Goal: Task Accomplishment & Management: Use online tool/utility

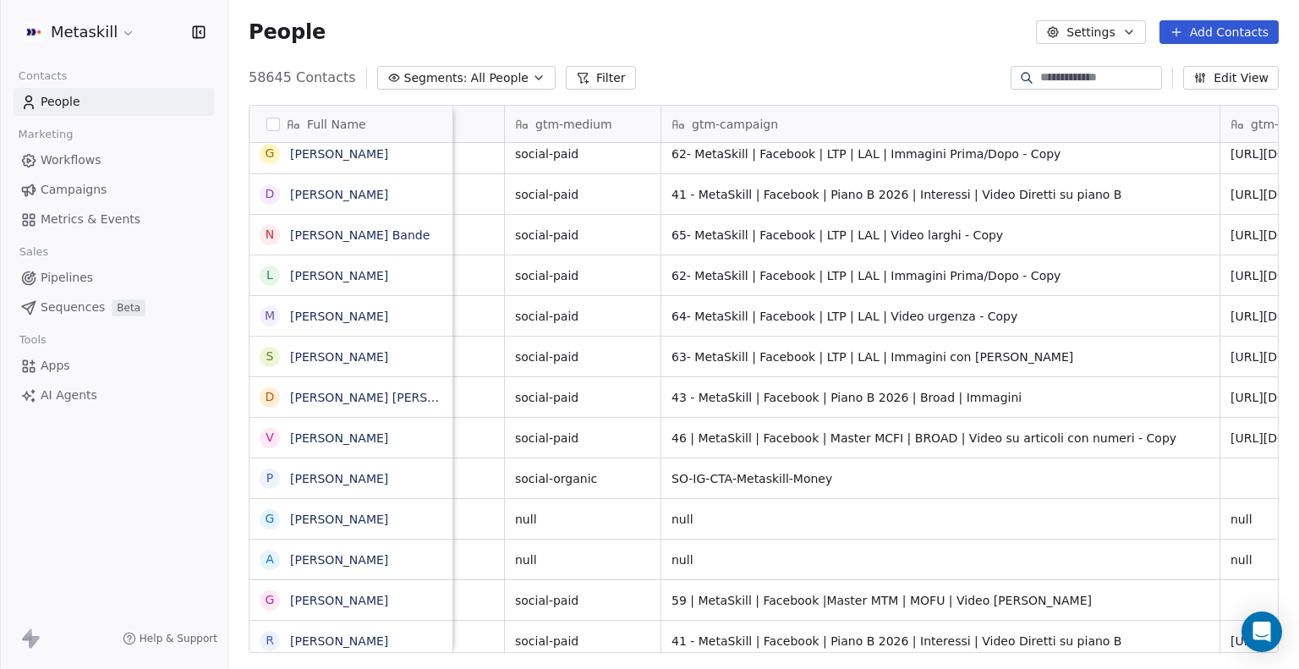
scroll to position [0, 2571]
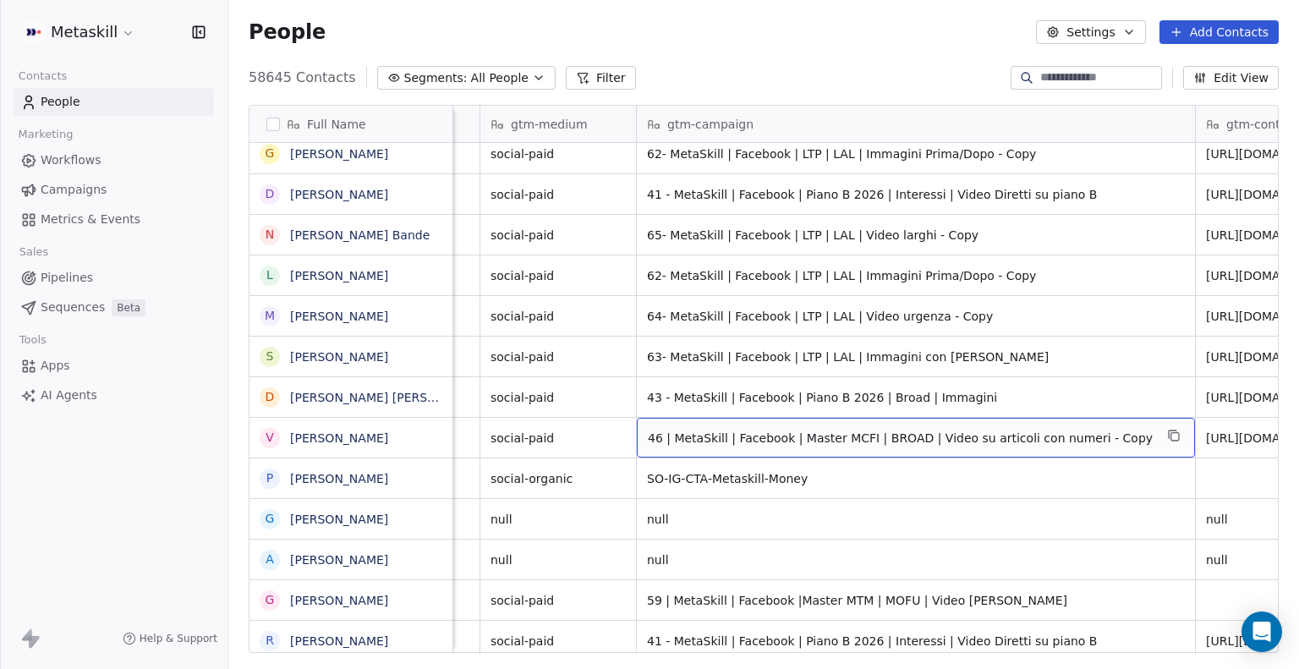
click at [703, 445] on span "46 | MetaSkill | Facebook | Master MCFI | BROAD | Video su articoli con numeri …" at bounding box center [901, 438] width 506 height 17
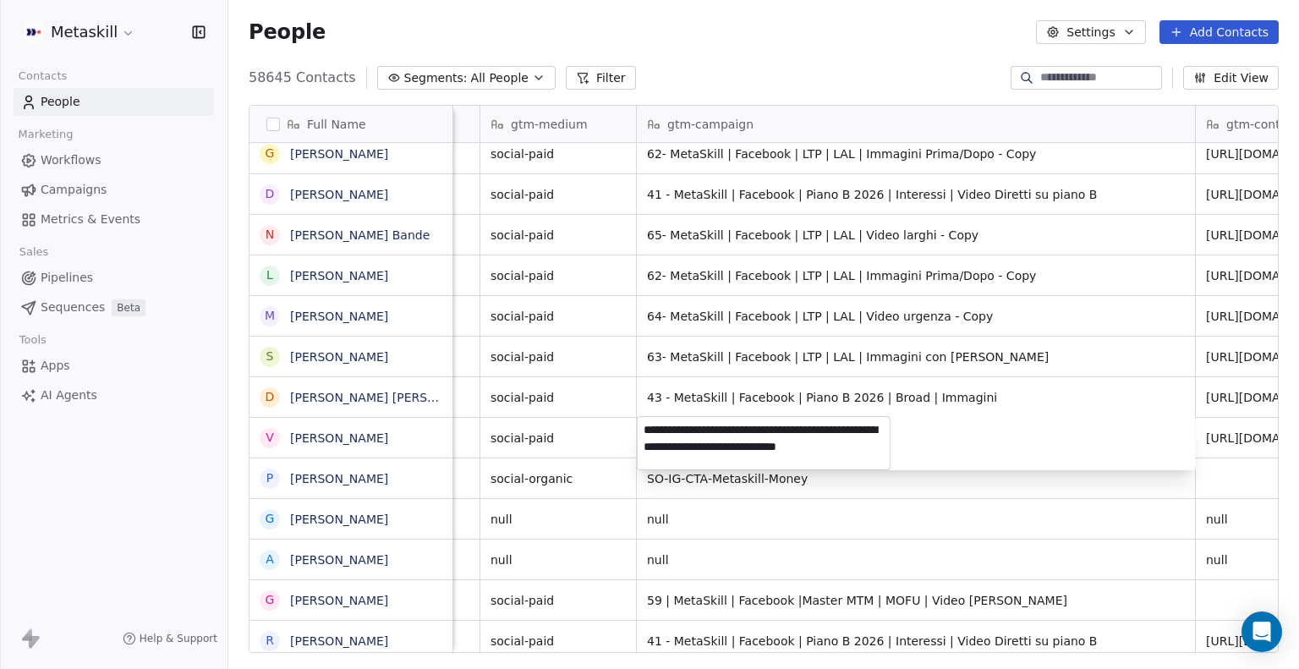
click at [788, 324] on html "Metaskill Contacts People Marketing Workflows Campaigns Metrics & Events Sales …" at bounding box center [649, 334] width 1299 height 669
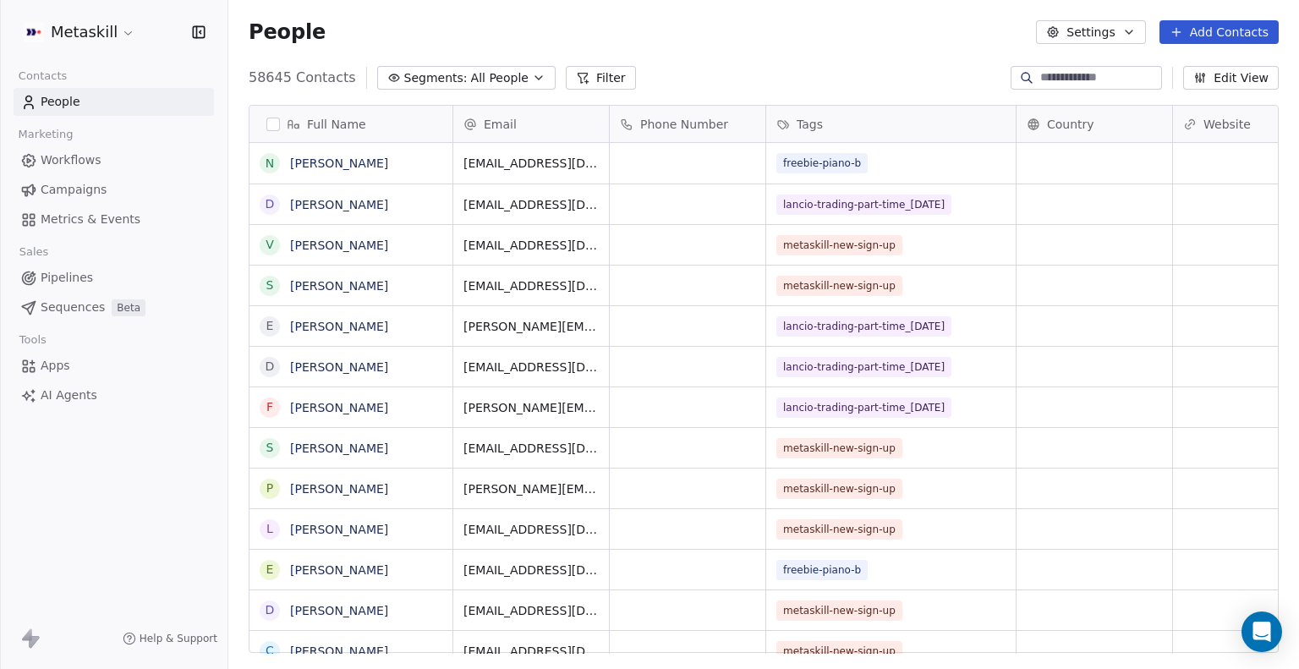
scroll to position [576, 1057]
click at [1089, 74] on input at bounding box center [1099, 77] width 118 height 17
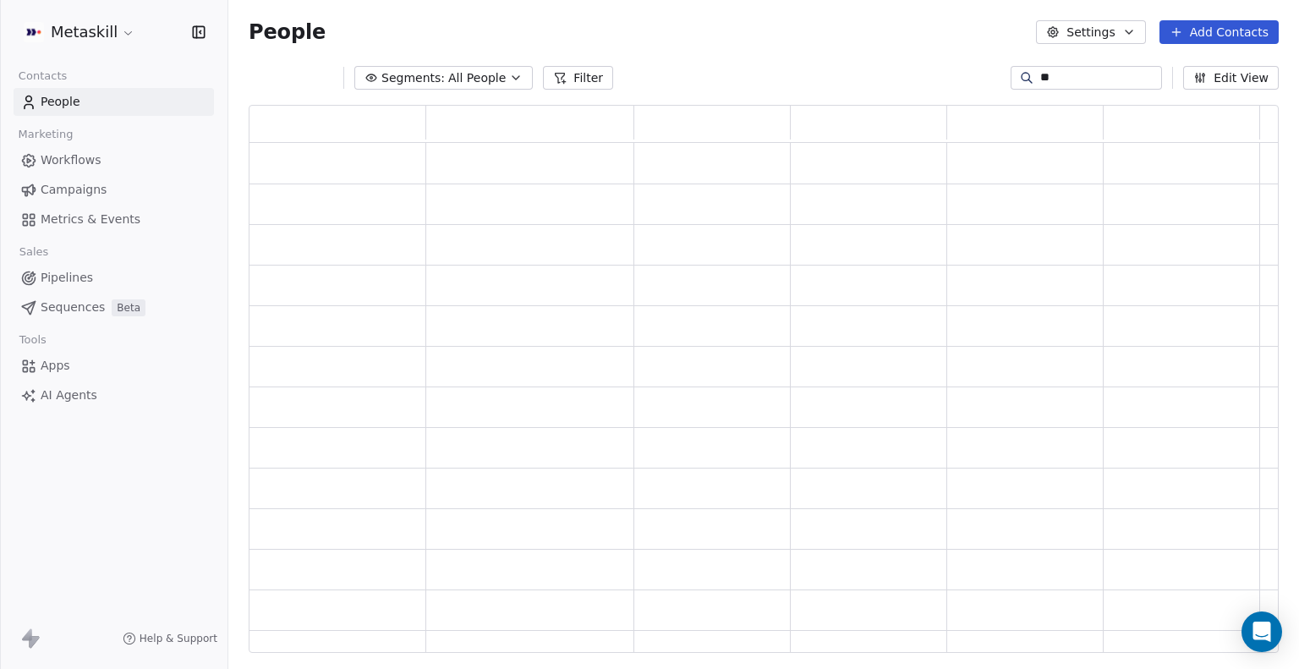
type input "*"
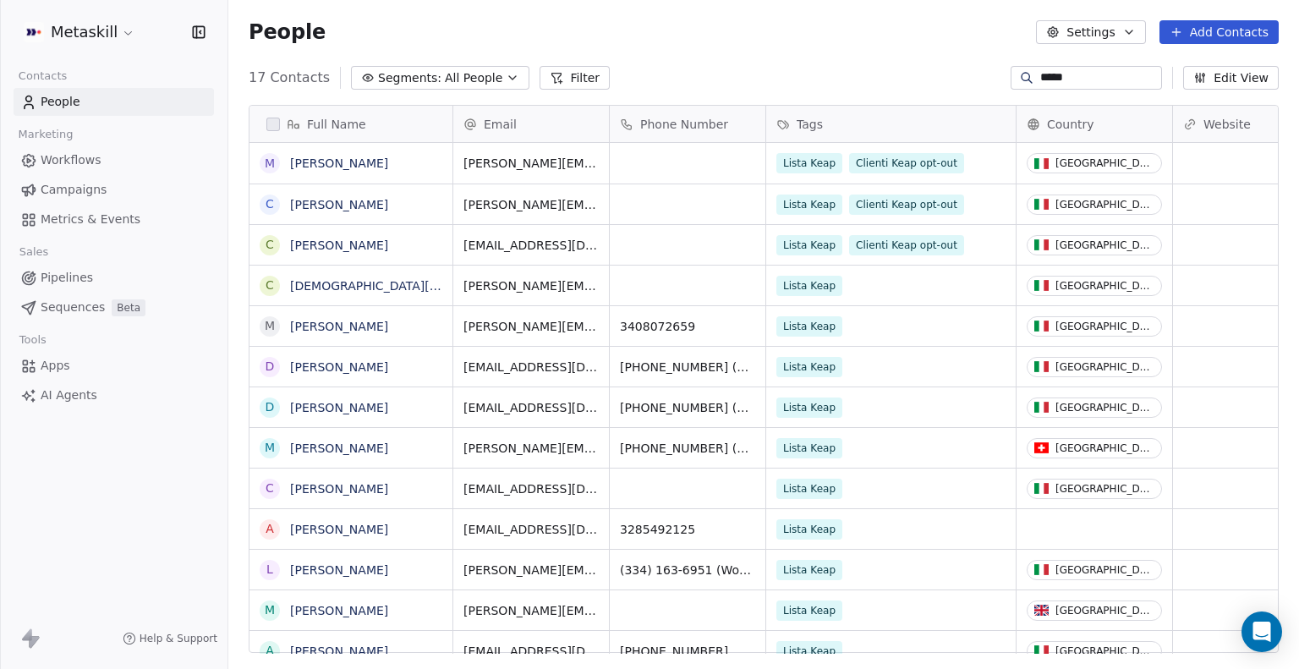
drag, startPoint x: 1045, startPoint y: 74, endPoint x: 1013, endPoint y: 76, distance: 33.1
click at [1013, 76] on div "*****" at bounding box center [1086, 78] width 151 height 24
type input "*"
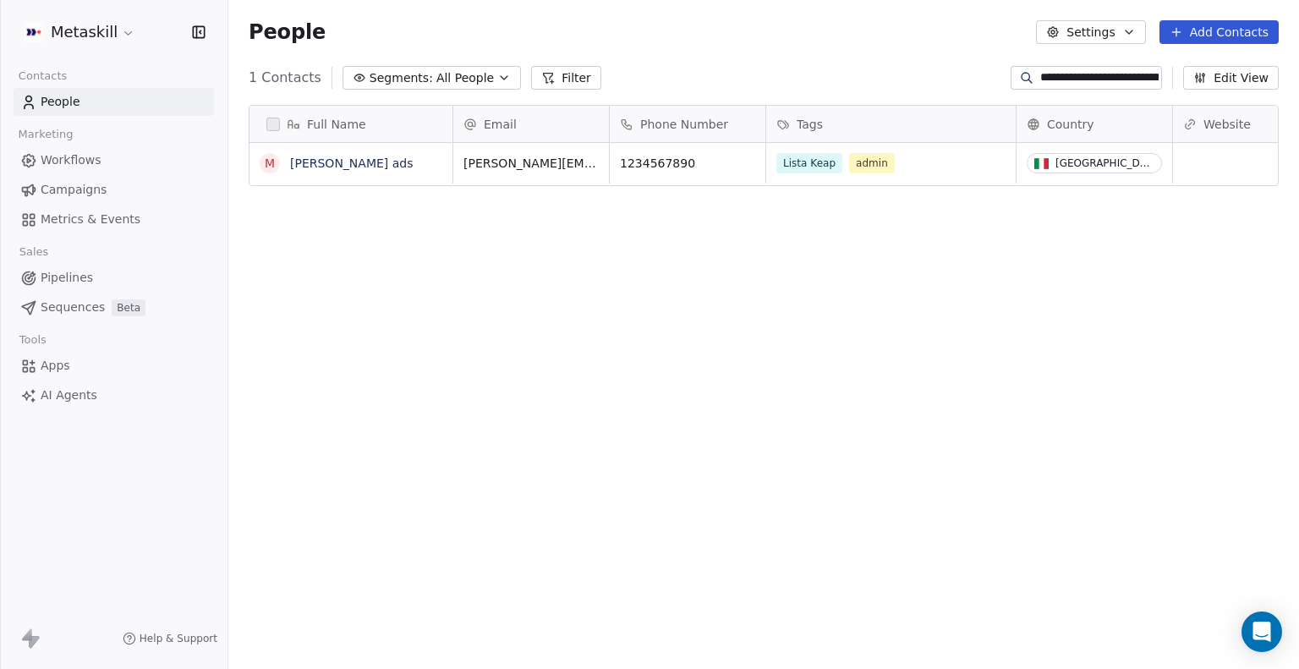
scroll to position [0, 0]
type input "**********"
click at [280, 118] on div "Full Name" at bounding box center [349, 124] width 179 height 17
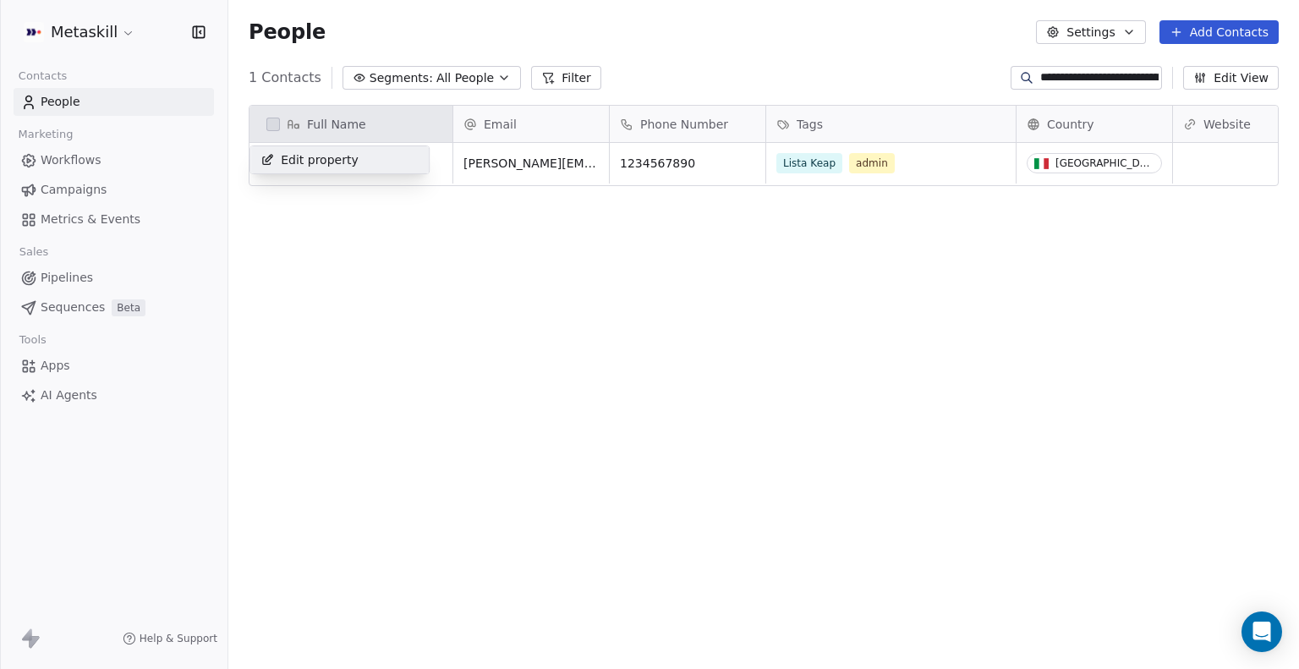
click at [280, 118] on html "**********" at bounding box center [649, 334] width 1299 height 669
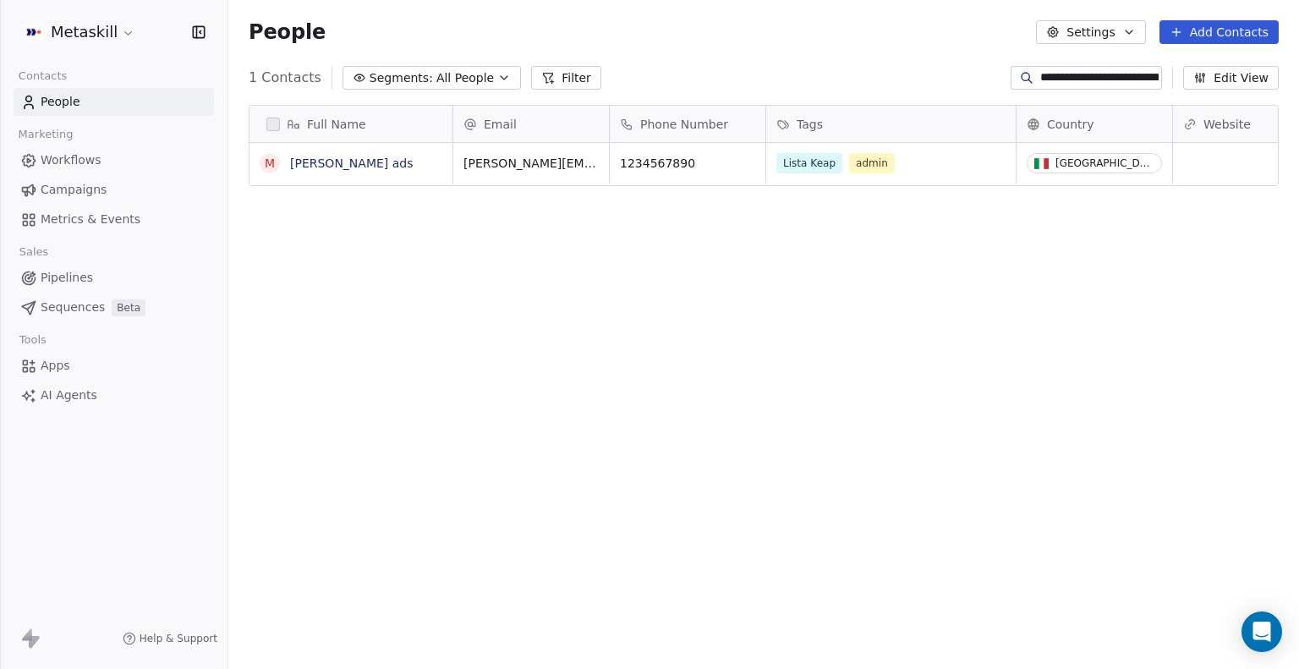
click at [1067, 80] on input "**********" at bounding box center [1099, 77] width 118 height 17
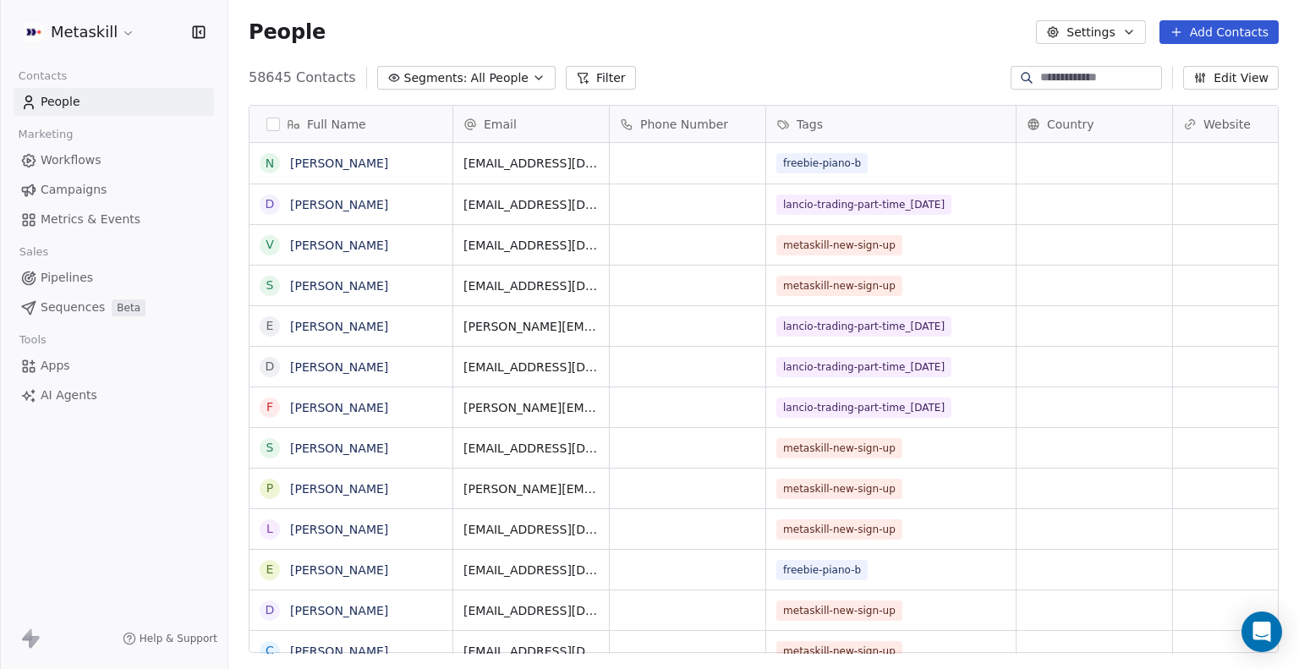
scroll to position [14, 14]
click at [267, 128] on button "button" at bounding box center [273, 125] width 14 height 14
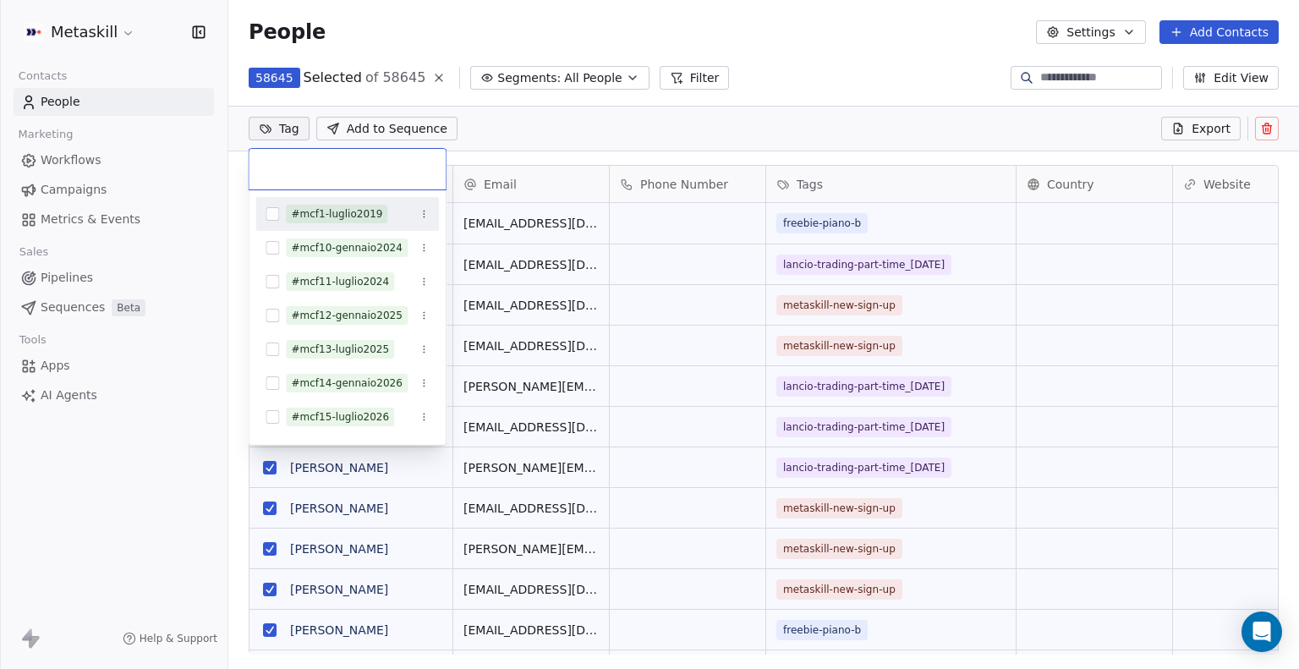
drag, startPoint x: 267, startPoint y: 128, endPoint x: 601, endPoint y: 134, distance: 333.3
click at [601, 134] on html "Metaskill Contacts People Marketing Workflows Campaigns Metrics & Events Sales …" at bounding box center [649, 334] width 1299 height 669
click at [635, 123] on html "Metaskill Contacts People Marketing Workflows Campaigns Metrics & Events Sales …" at bounding box center [649, 334] width 1299 height 669
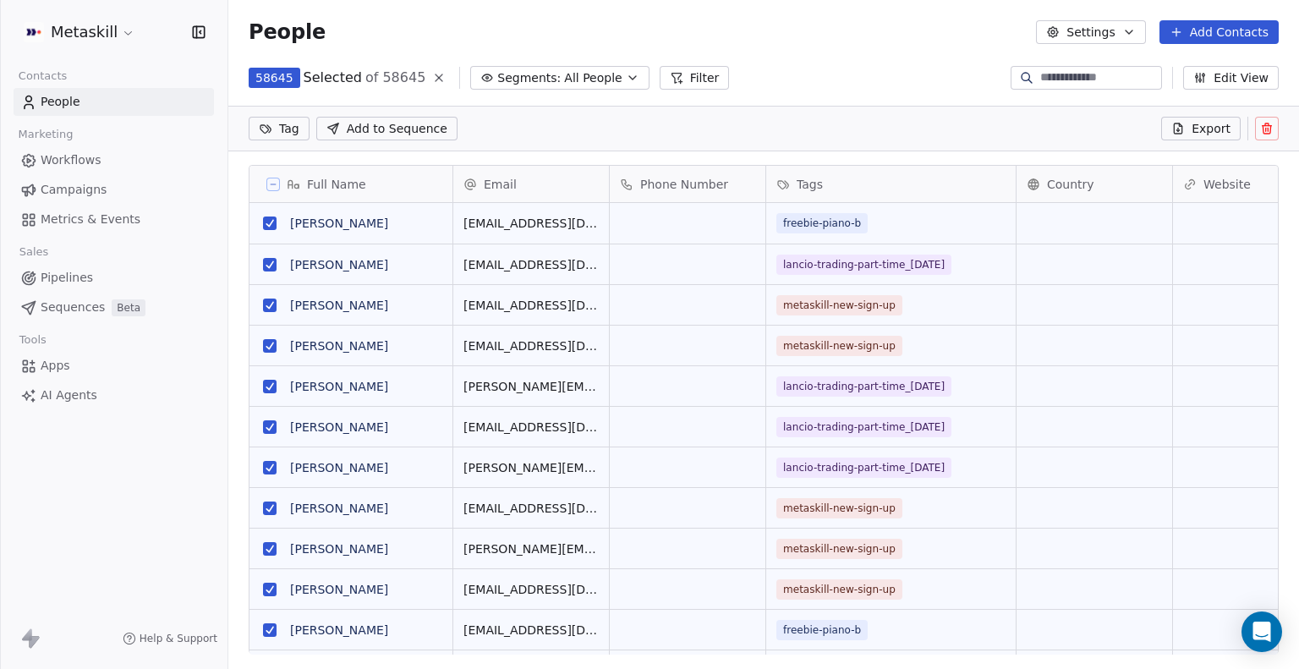
click at [432, 79] on icon at bounding box center [439, 78] width 14 height 14
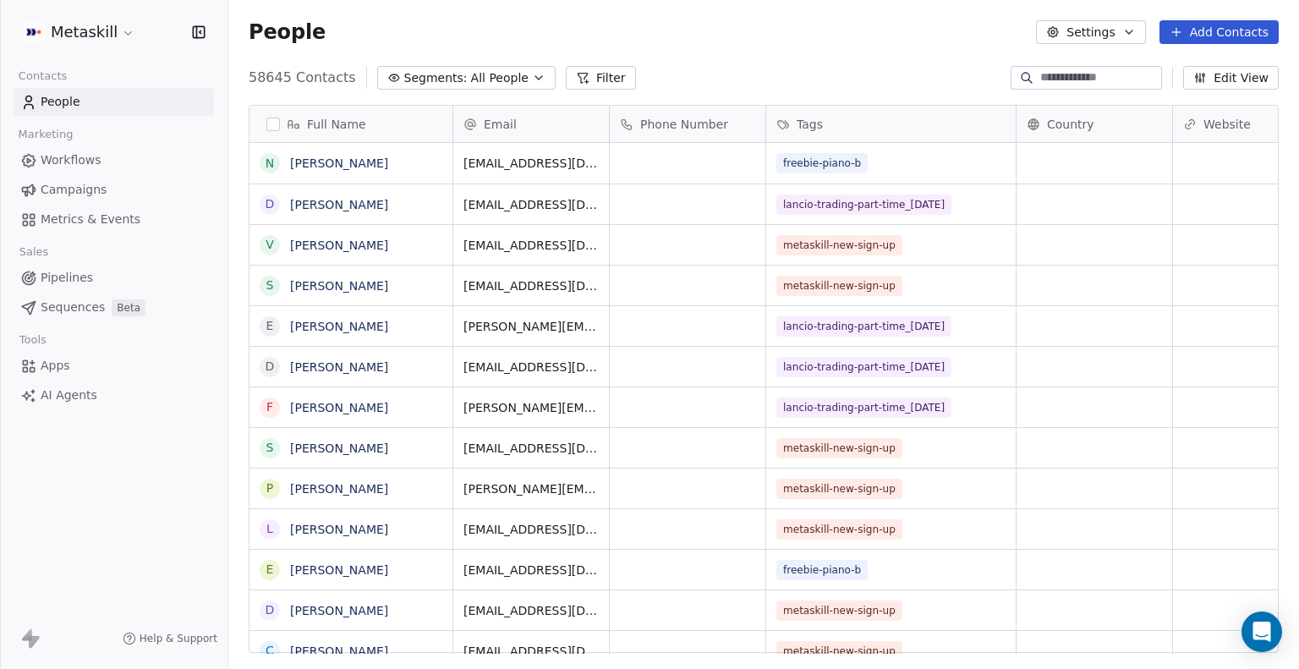
click at [532, 74] on icon "button" at bounding box center [539, 78] width 14 height 14
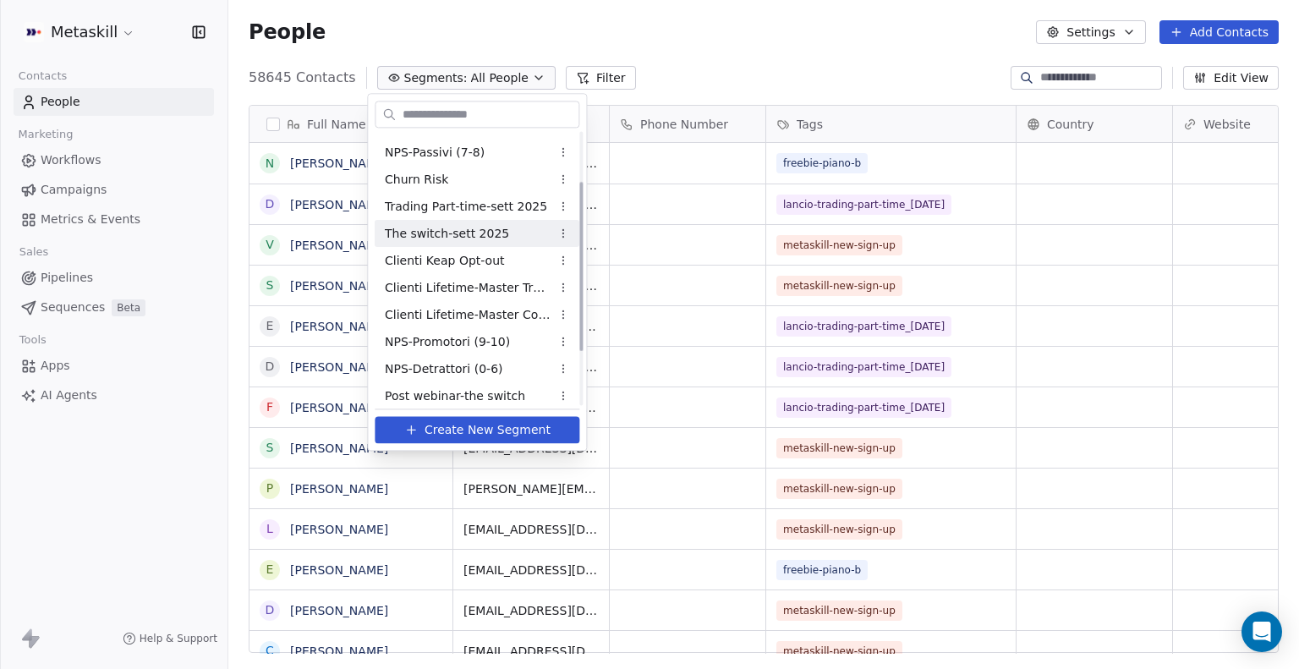
scroll to position [91, 0]
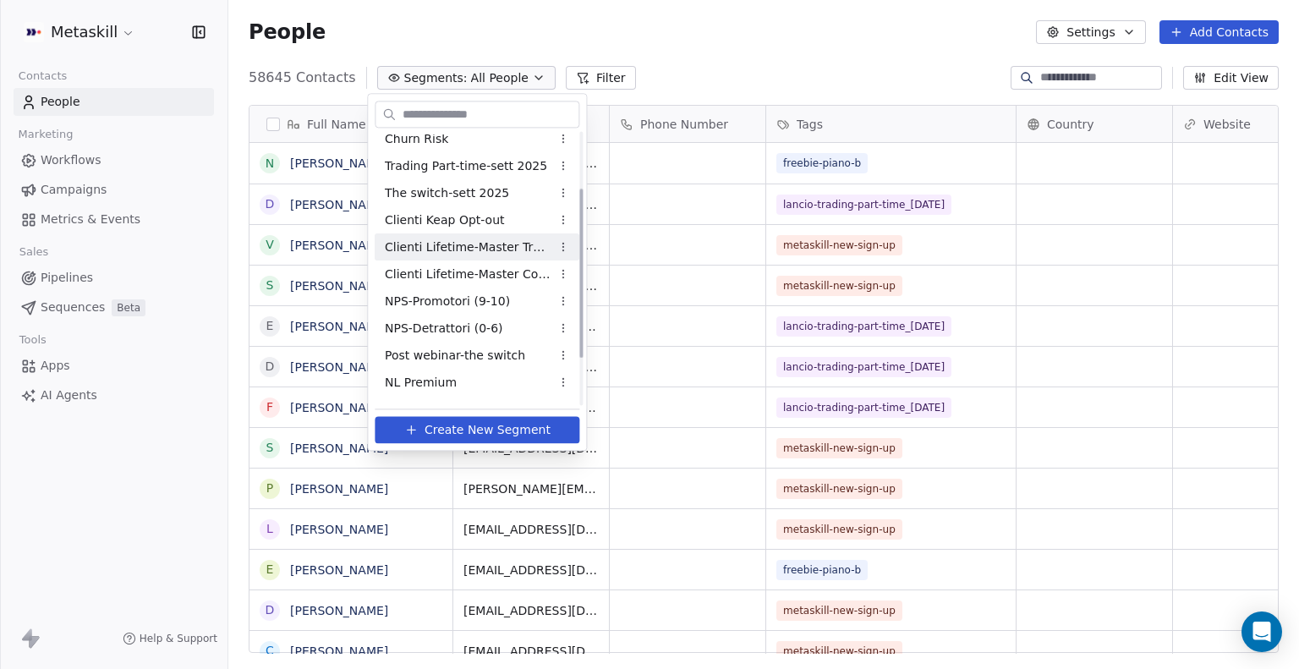
click at [466, 255] on span "Clienti Lifetime-Master Trader" at bounding box center [468, 248] width 166 height 18
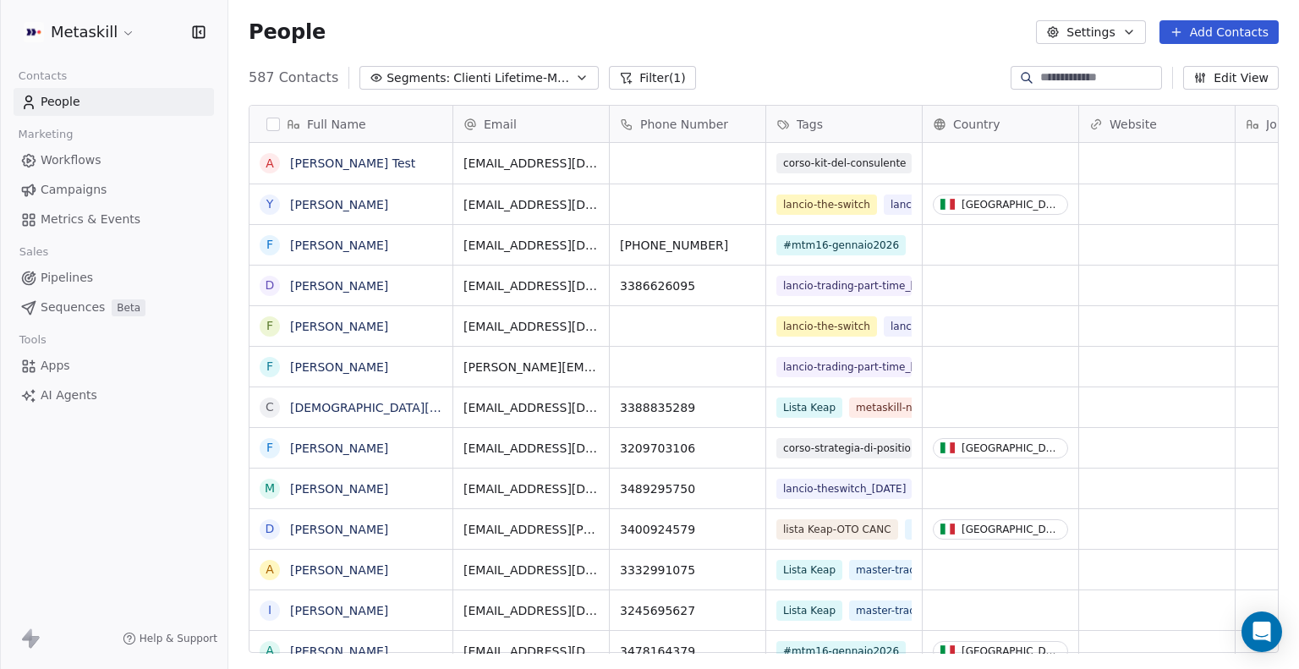
scroll to position [576, 1057]
click at [270, 131] on div "Full Name" at bounding box center [349, 124] width 179 height 17
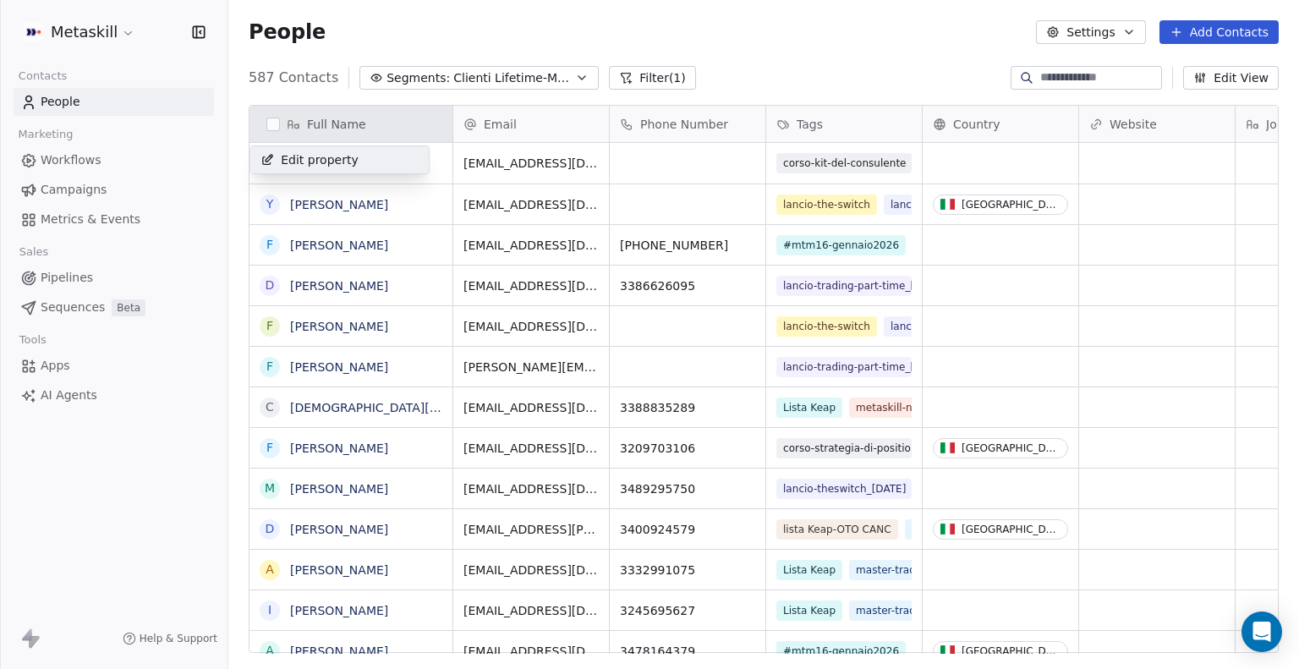
click at [266, 121] on html "Metaskill Contacts People Marketing Workflows Campaigns Metrics & Events Sales …" at bounding box center [649, 334] width 1299 height 669
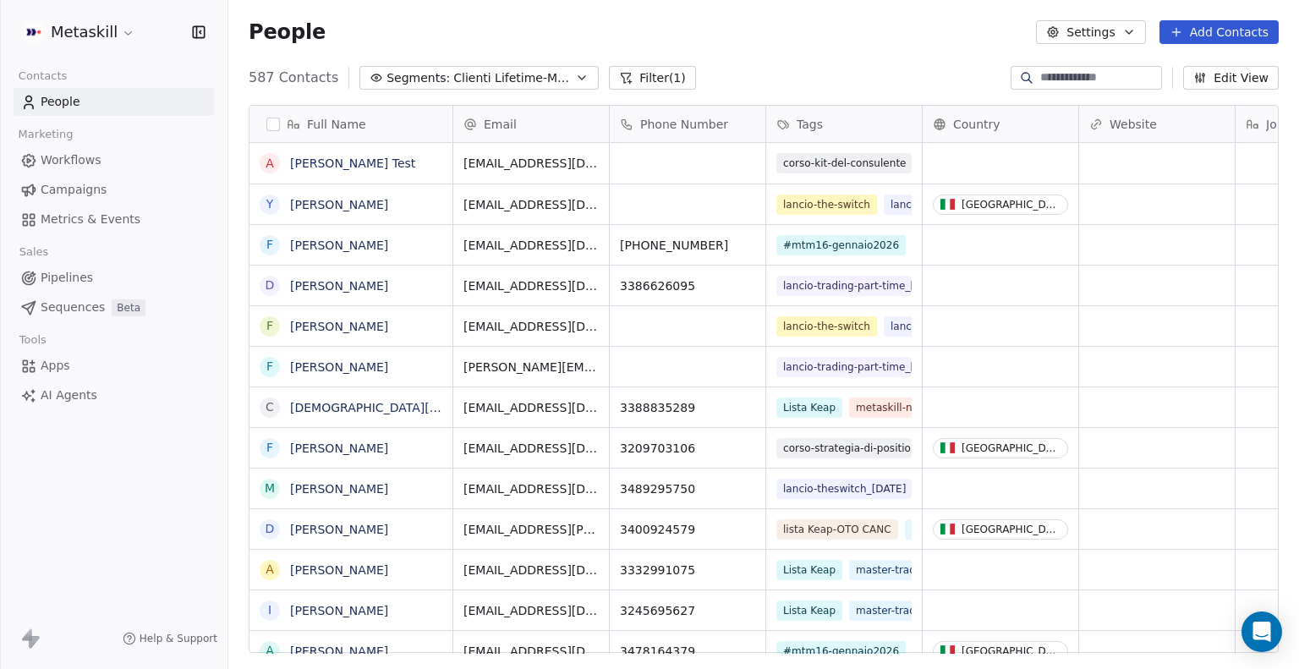
click at [274, 128] on button "button" at bounding box center [273, 125] width 14 height 14
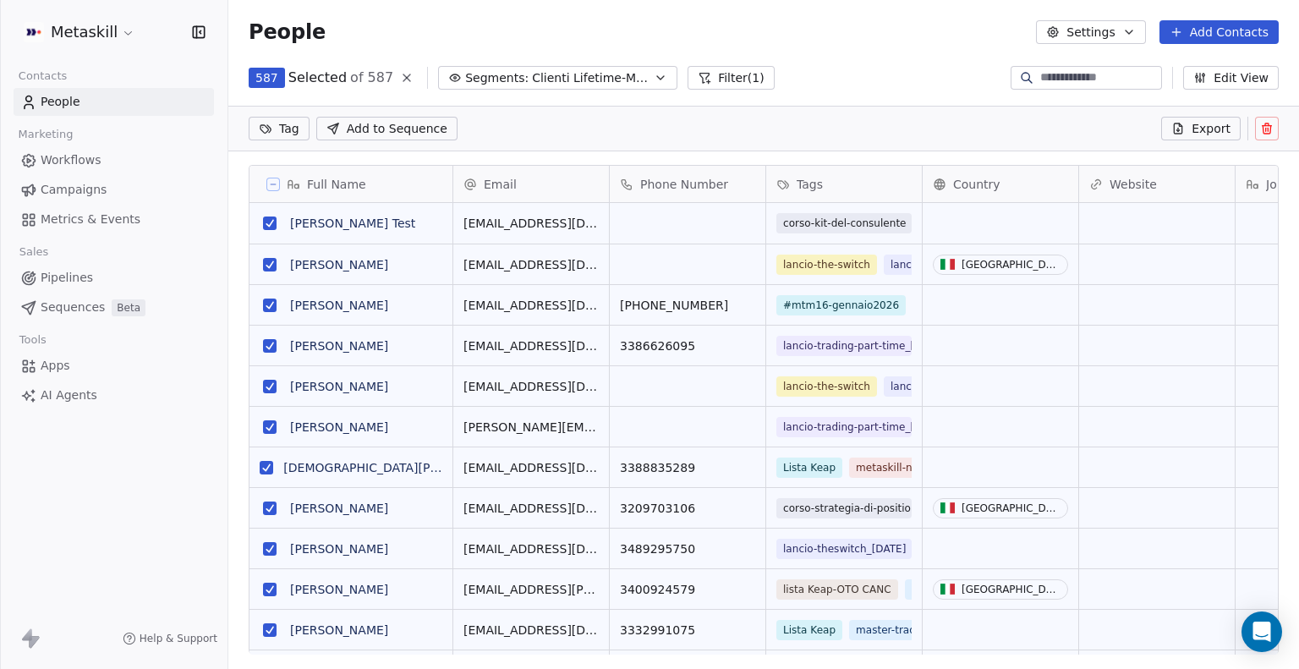
scroll to position [517, 1057]
click at [274, 181] on icon at bounding box center [273, 184] width 8 height 8
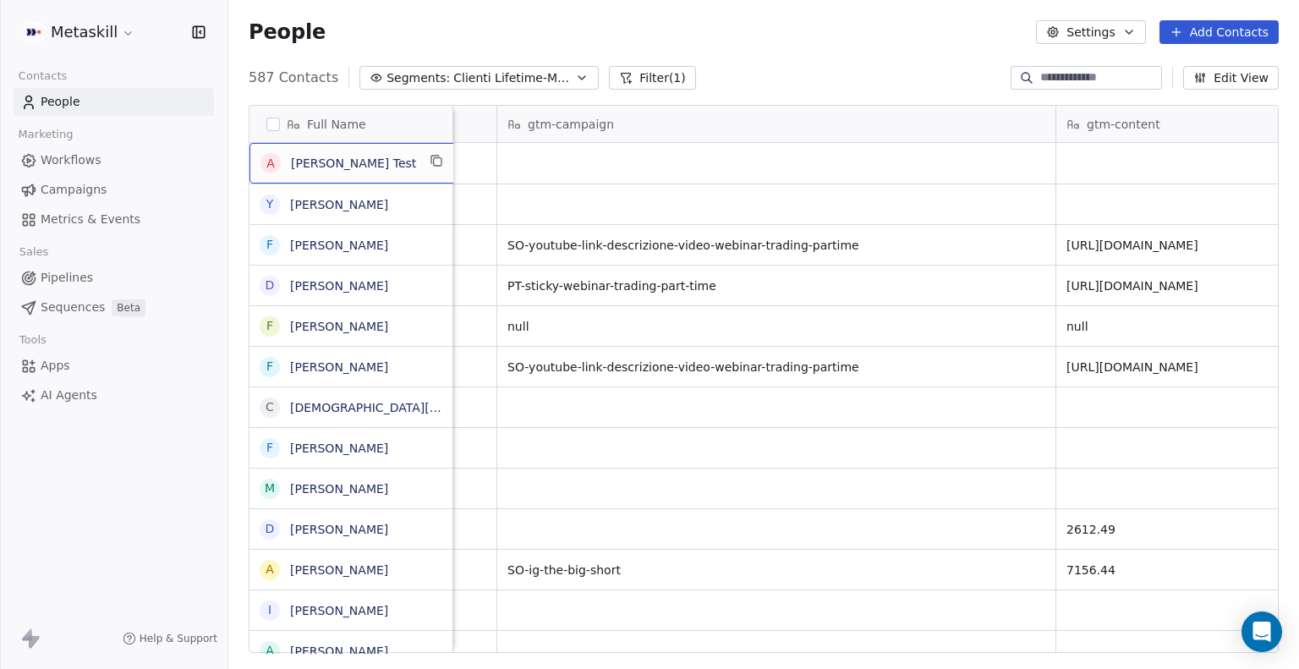
scroll to position [0, 2620]
click at [541, 74] on span "Clienti Lifetime-Master Trader" at bounding box center [512, 78] width 118 height 18
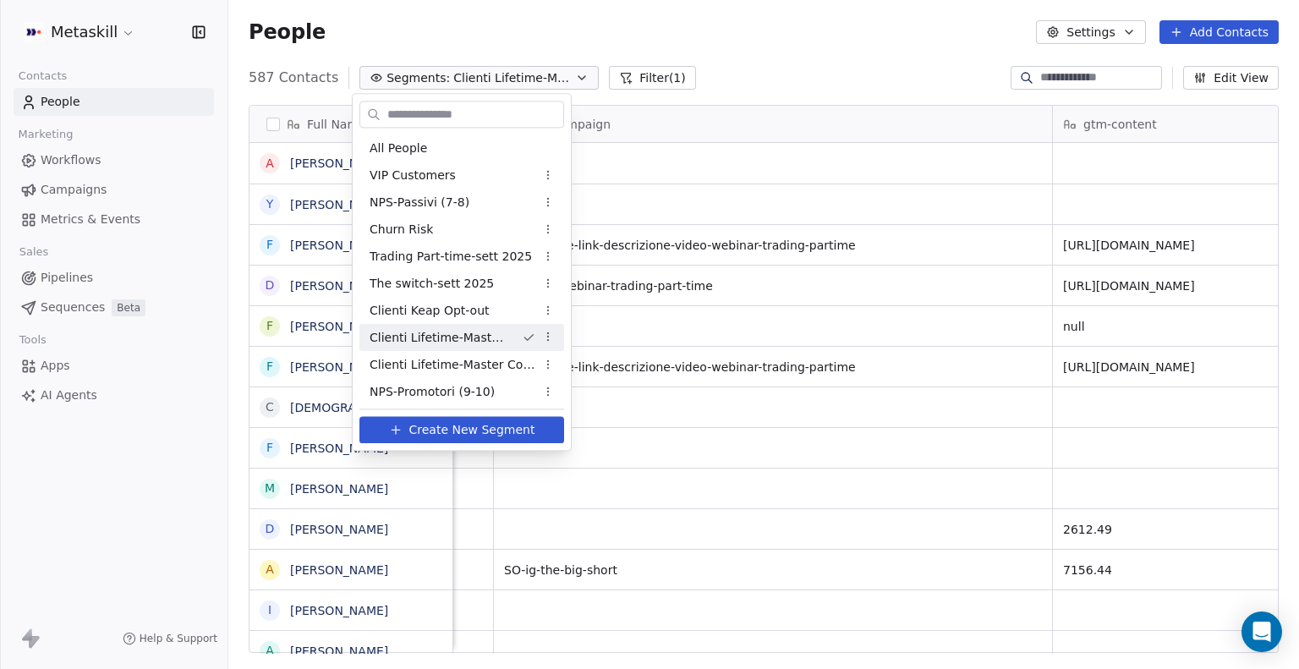
click at [631, 72] on html "Metaskill Contacts People Marketing Workflows Campaigns Metrics & Events Sales …" at bounding box center [649, 334] width 1299 height 669
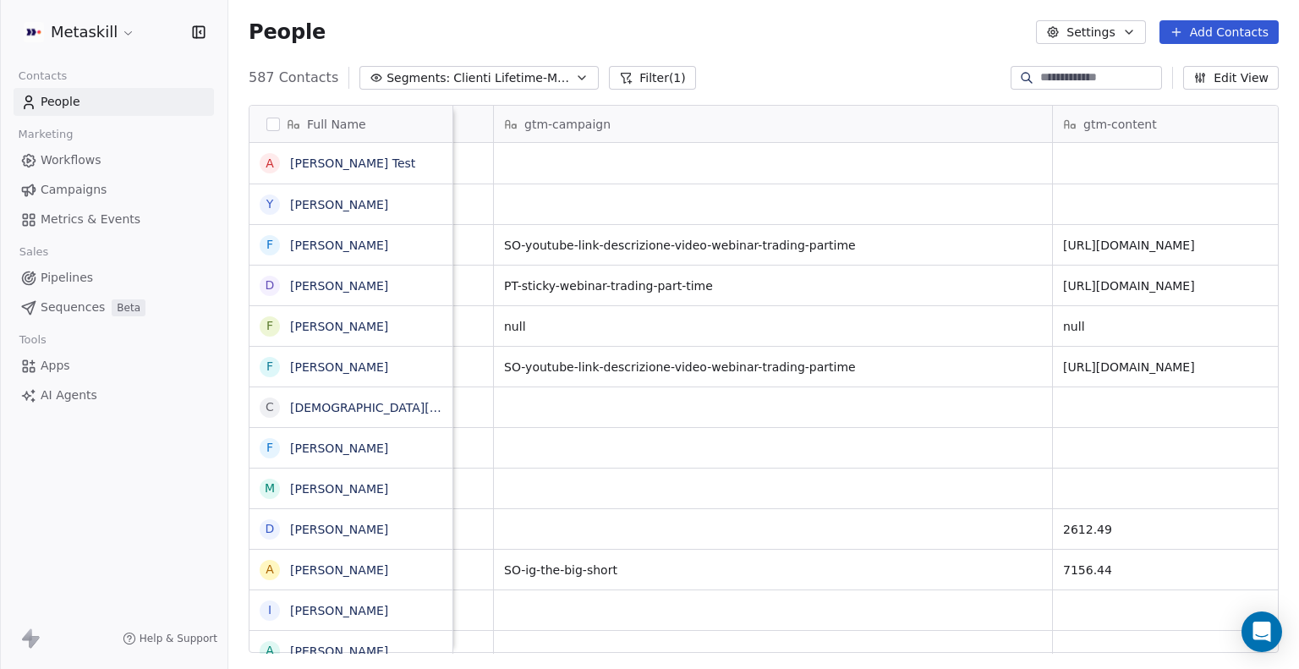
click at [629, 75] on button "Filter (1)" at bounding box center [652, 78] width 87 height 24
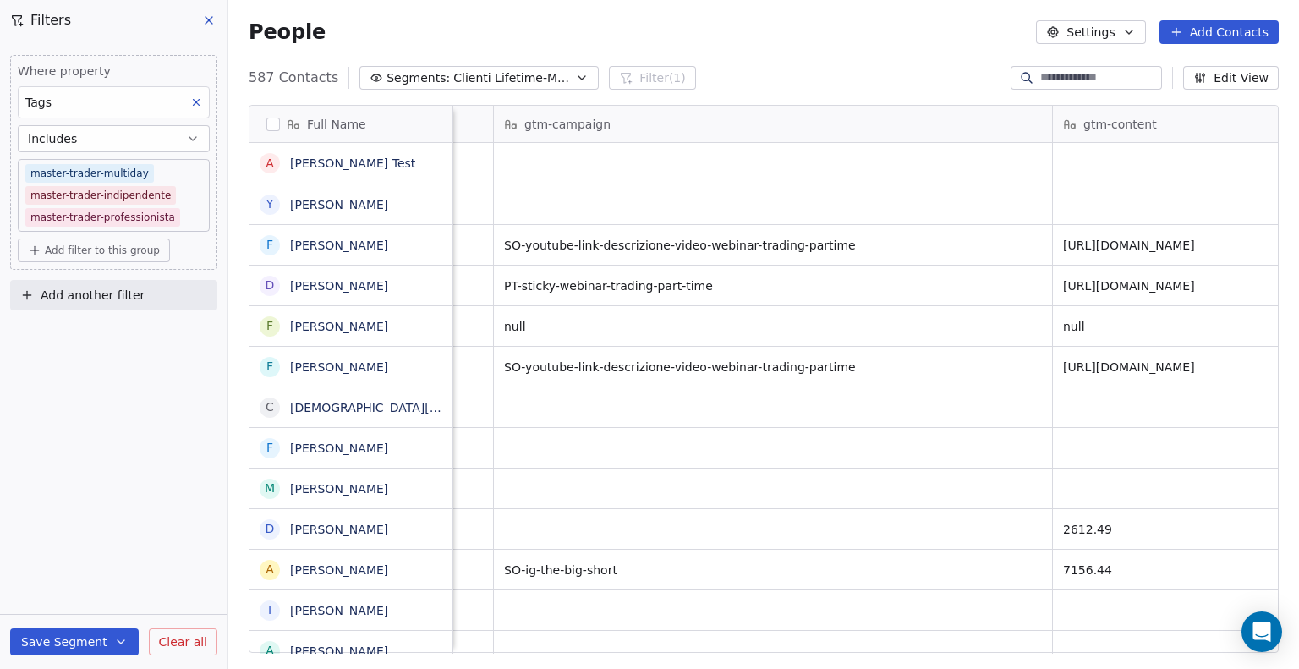
click at [195, 101] on icon at bounding box center [197, 103] width 6 height 6
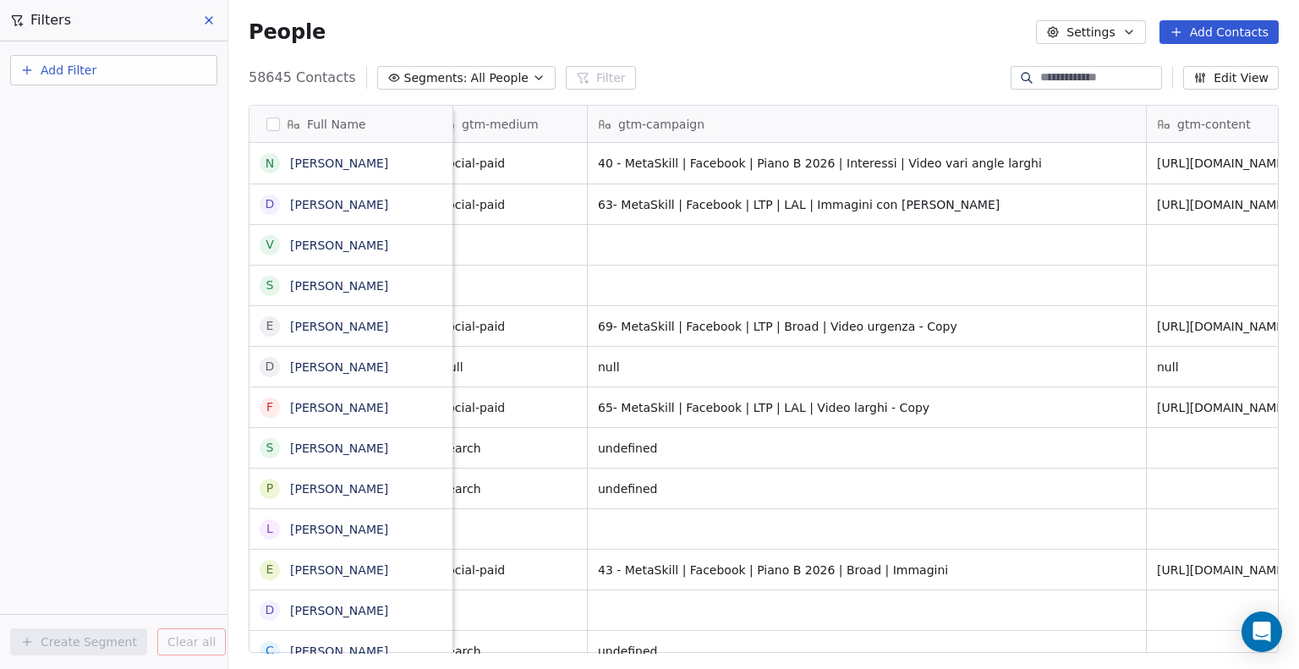
click at [135, 85] on div "Add Filter" at bounding box center [113, 73] width 207 height 37
click at [123, 77] on button "Add Filter" at bounding box center [113, 70] width 207 height 30
click at [113, 109] on span "Contact properties" at bounding box center [83, 110] width 110 height 18
type input "*"
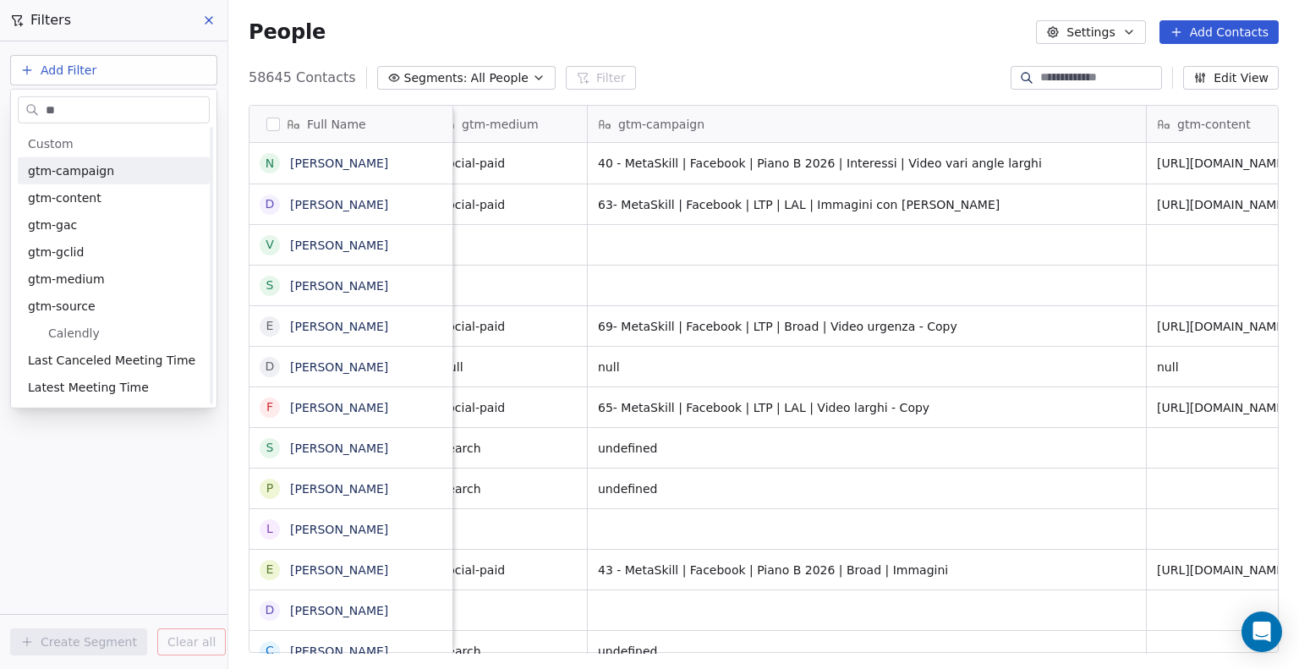
scroll to position [0, 0]
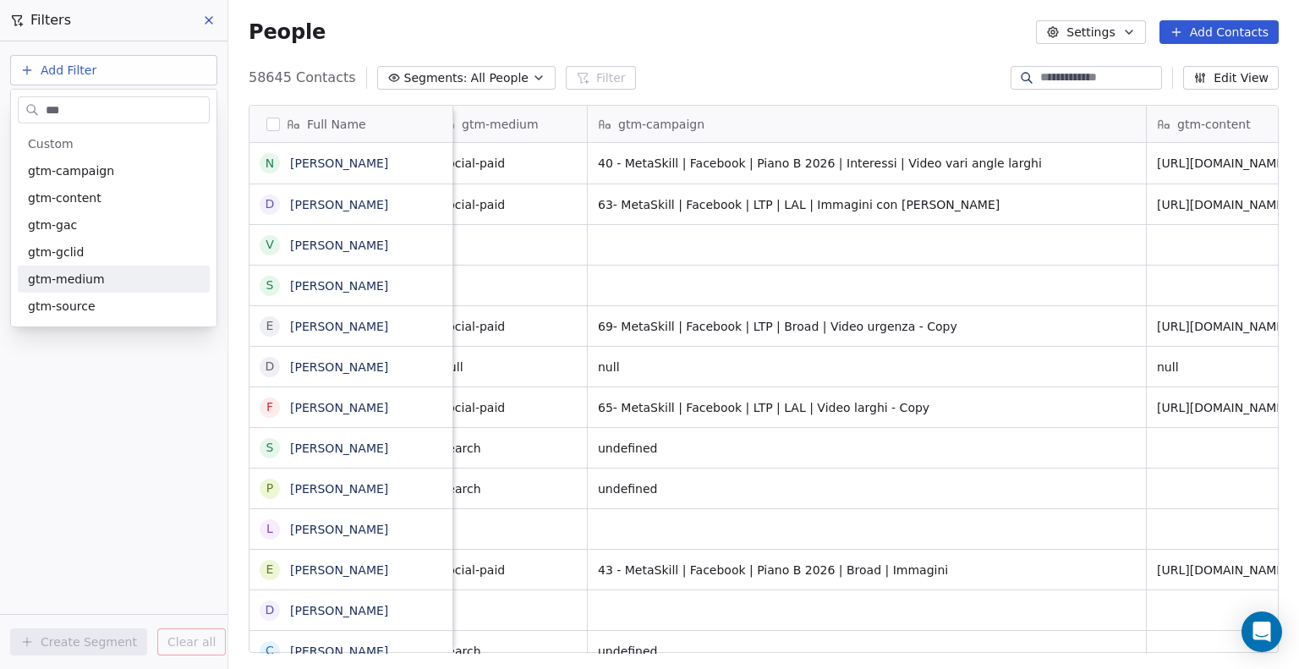
type input "***"
click at [79, 280] on span "gtm-medium" at bounding box center [66, 279] width 77 height 17
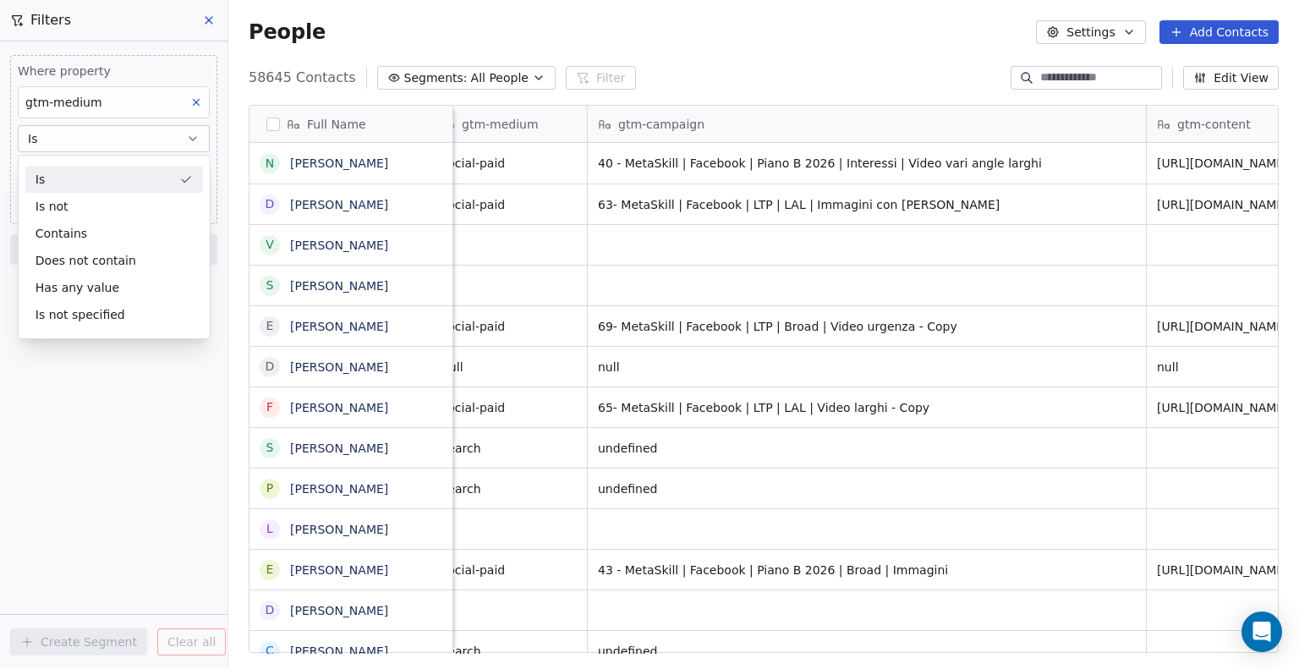
click at [73, 182] on div "Is" at bounding box center [114, 179] width 178 height 27
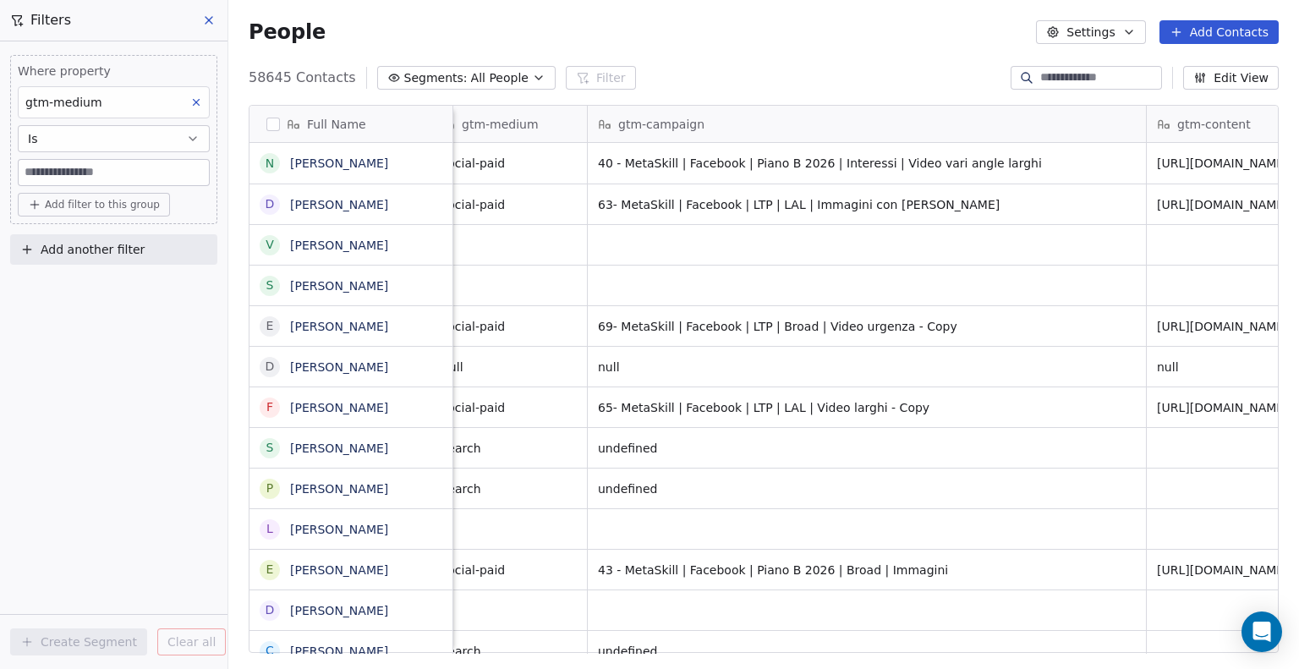
click at [64, 178] on input at bounding box center [114, 172] width 190 height 25
type input "**********"
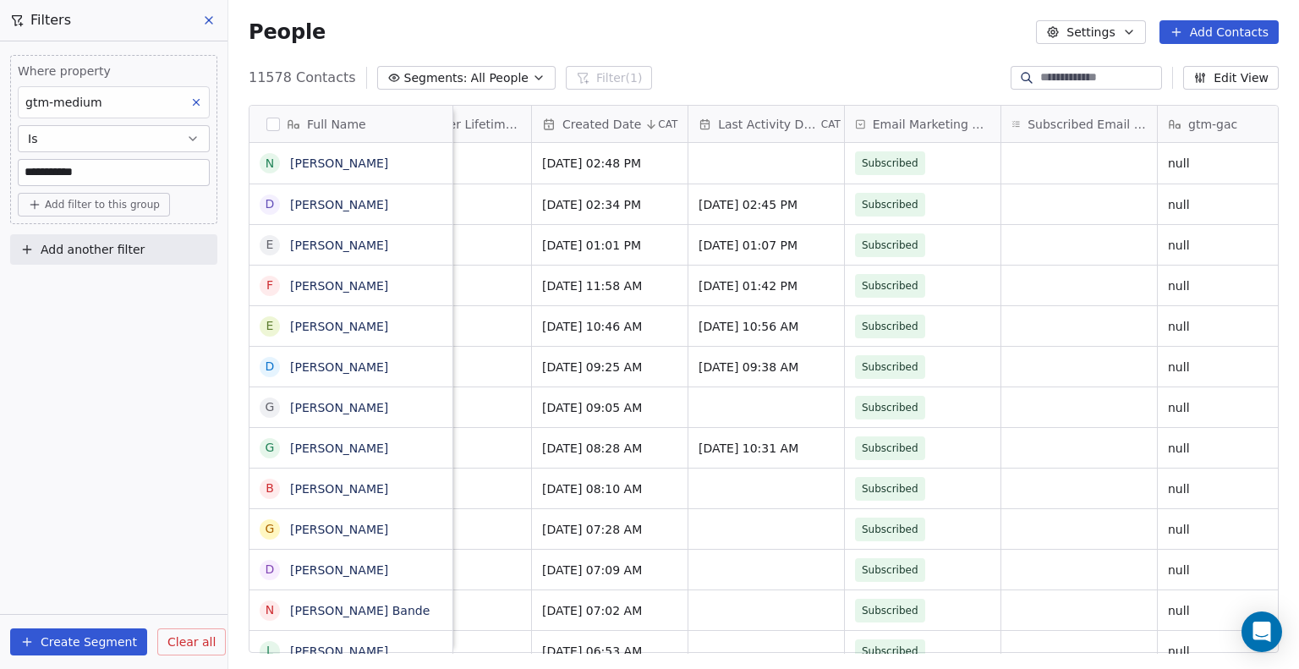
scroll to position [0, 1572]
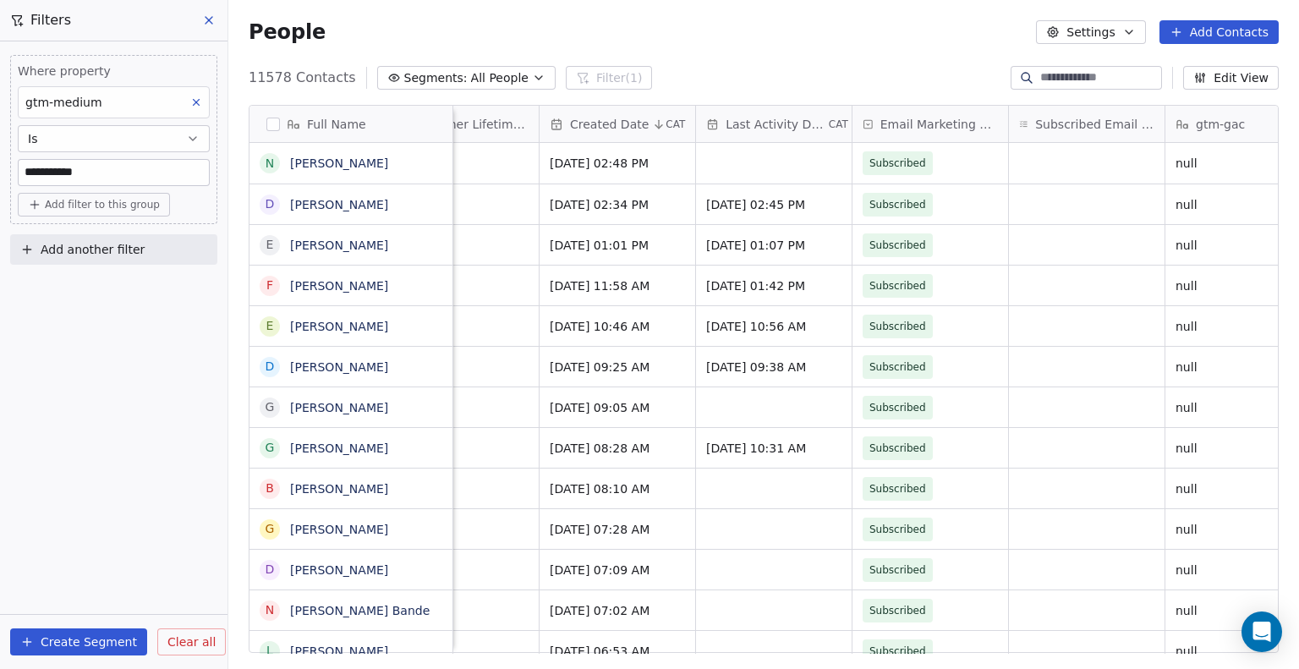
click at [633, 123] on span "Created Date" at bounding box center [609, 124] width 79 height 17
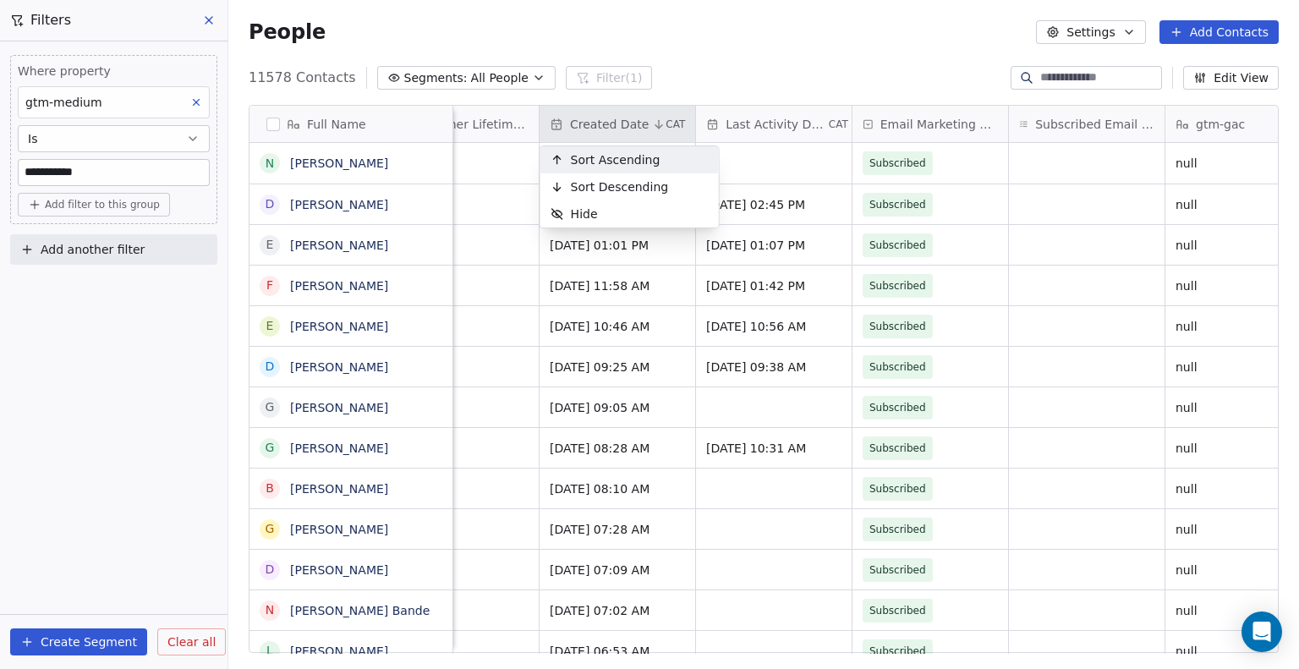
click at [628, 162] on span "Sort Ascending" at bounding box center [616, 159] width 90 height 17
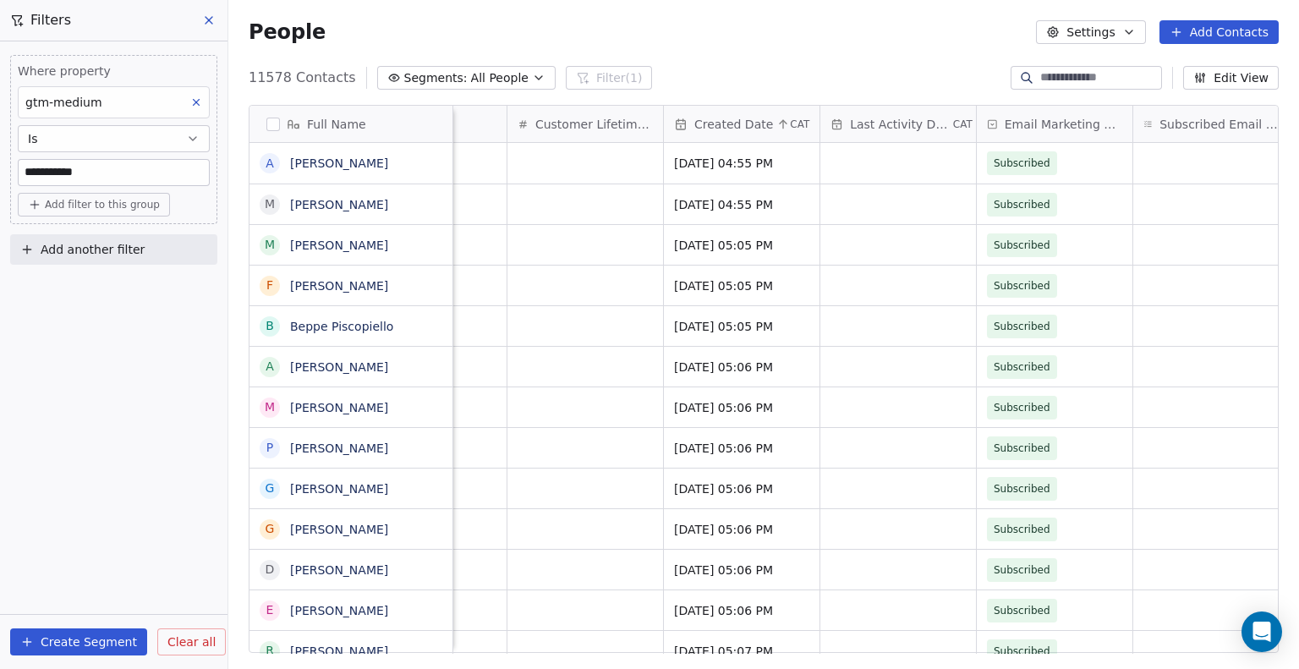
scroll to position [0, 1450]
click at [780, 128] on icon at bounding box center [782, 125] width 14 height 14
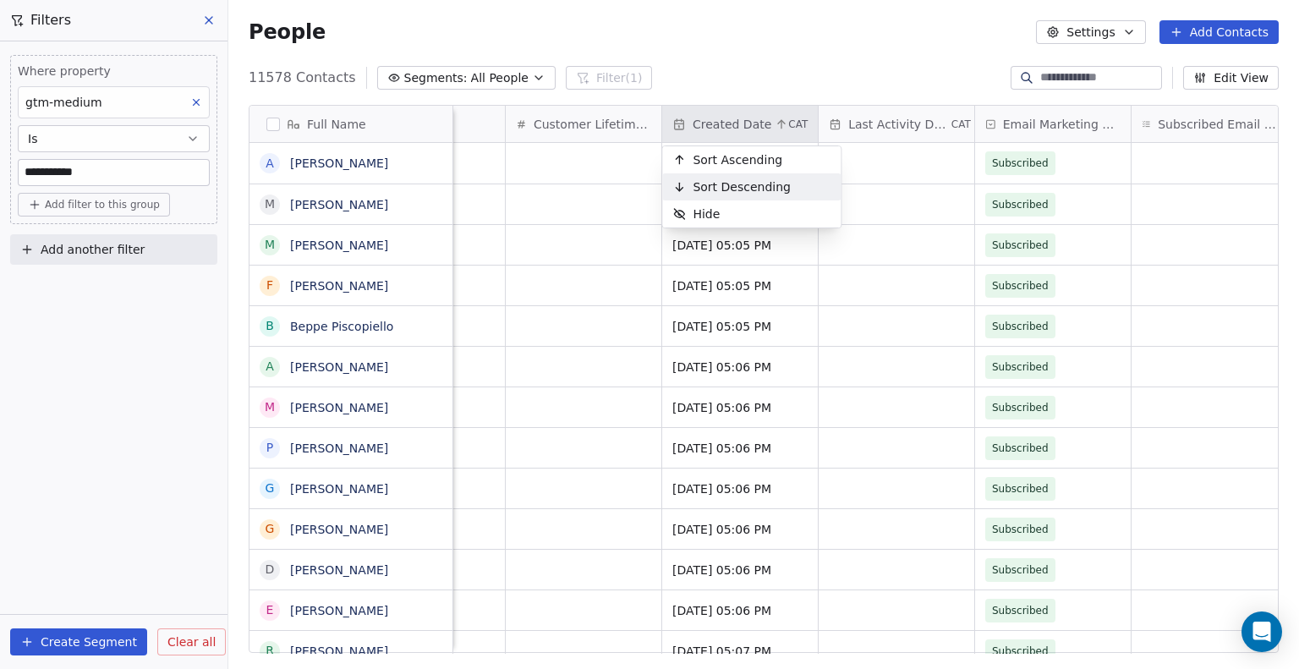
click at [771, 182] on span "Sort Descending" at bounding box center [742, 186] width 98 height 17
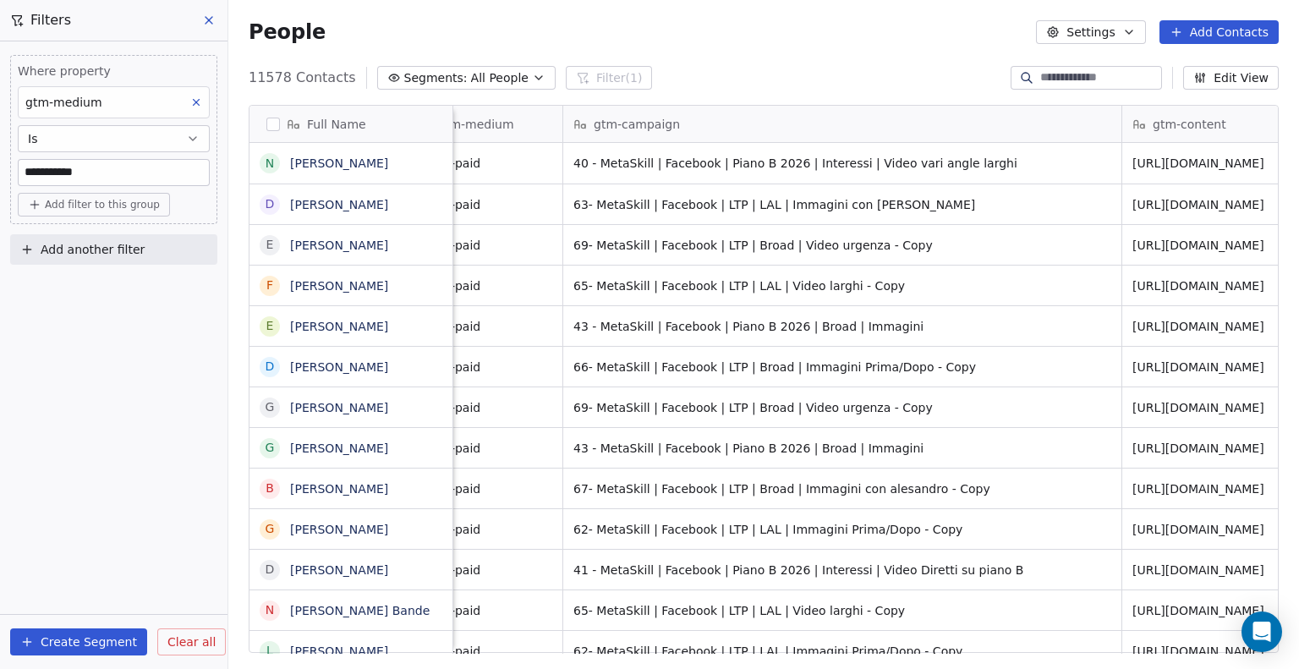
scroll to position [0, 2676]
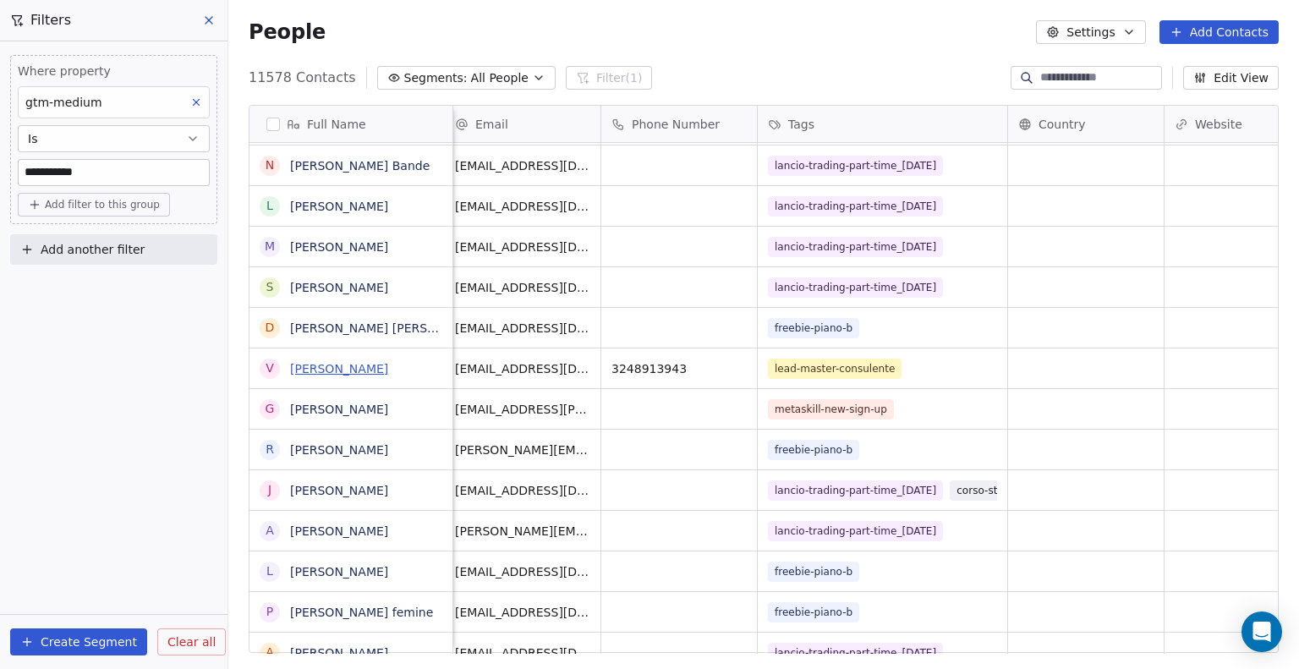
click at [345, 364] on link "[PERSON_NAME]" at bounding box center [339, 369] width 98 height 14
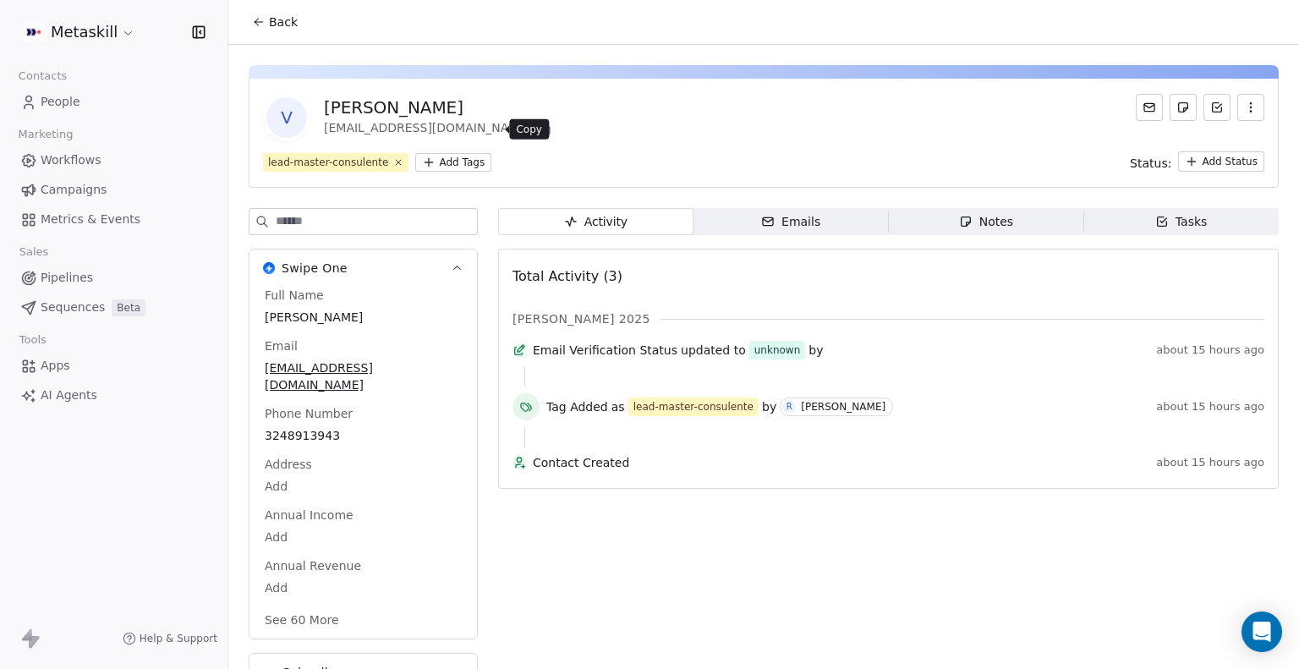
click at [538, 129] on icon at bounding box center [545, 130] width 14 height 14
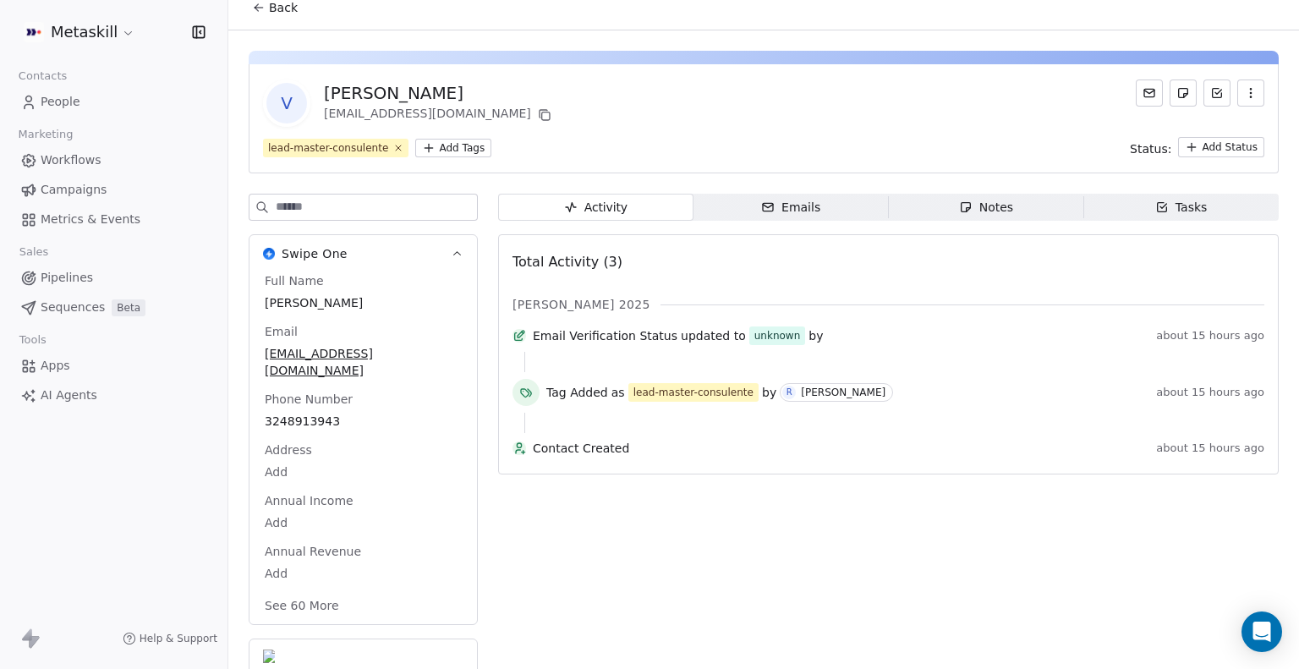
click at [361, 91] on div "[PERSON_NAME]" at bounding box center [439, 93] width 231 height 24
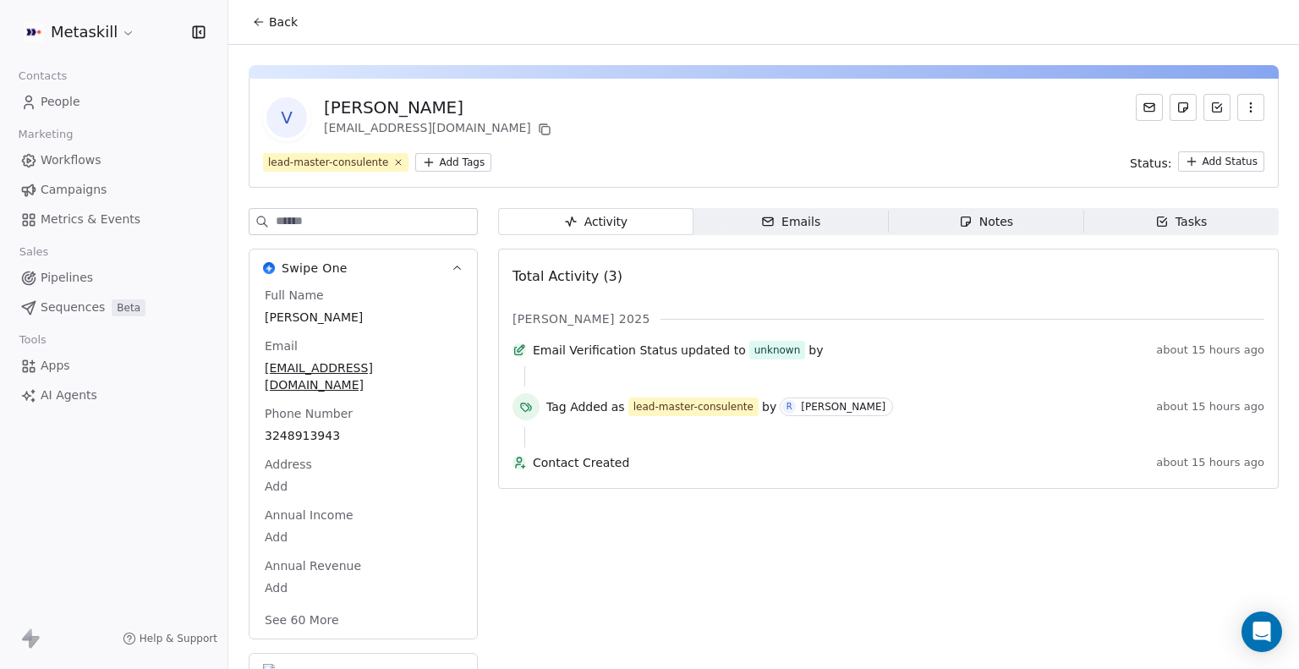
click at [56, 100] on span "People" at bounding box center [61, 102] width 40 height 18
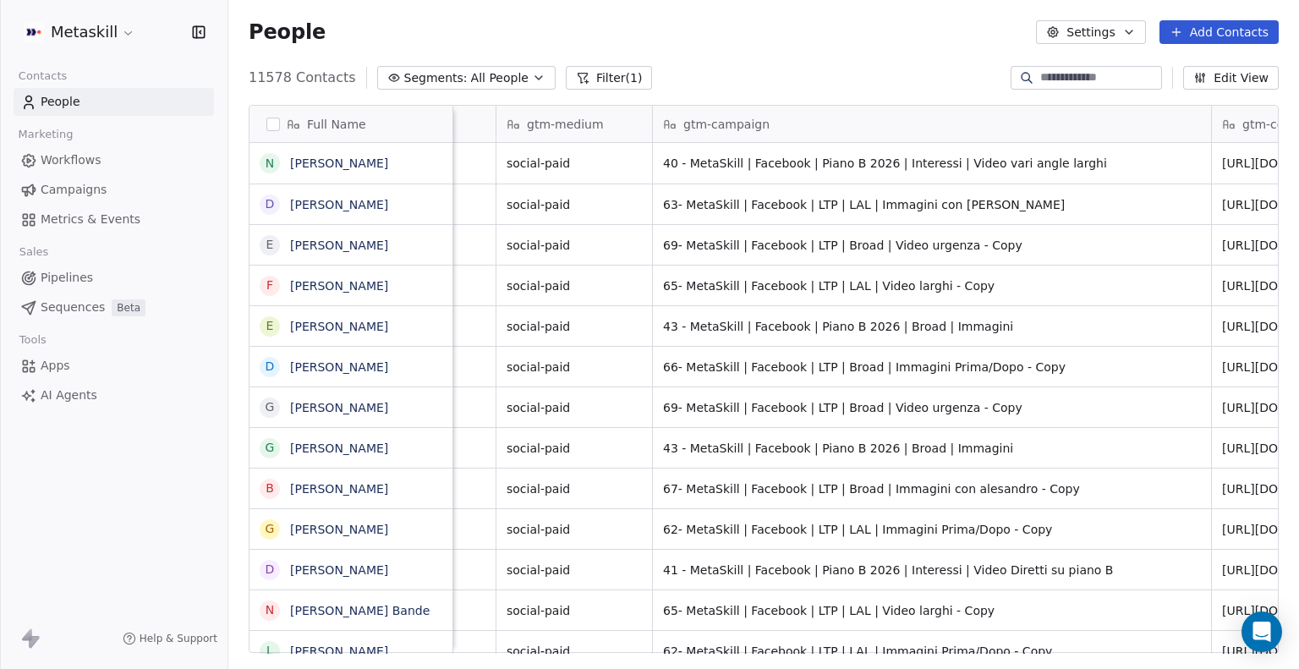
scroll to position [0, 2585]
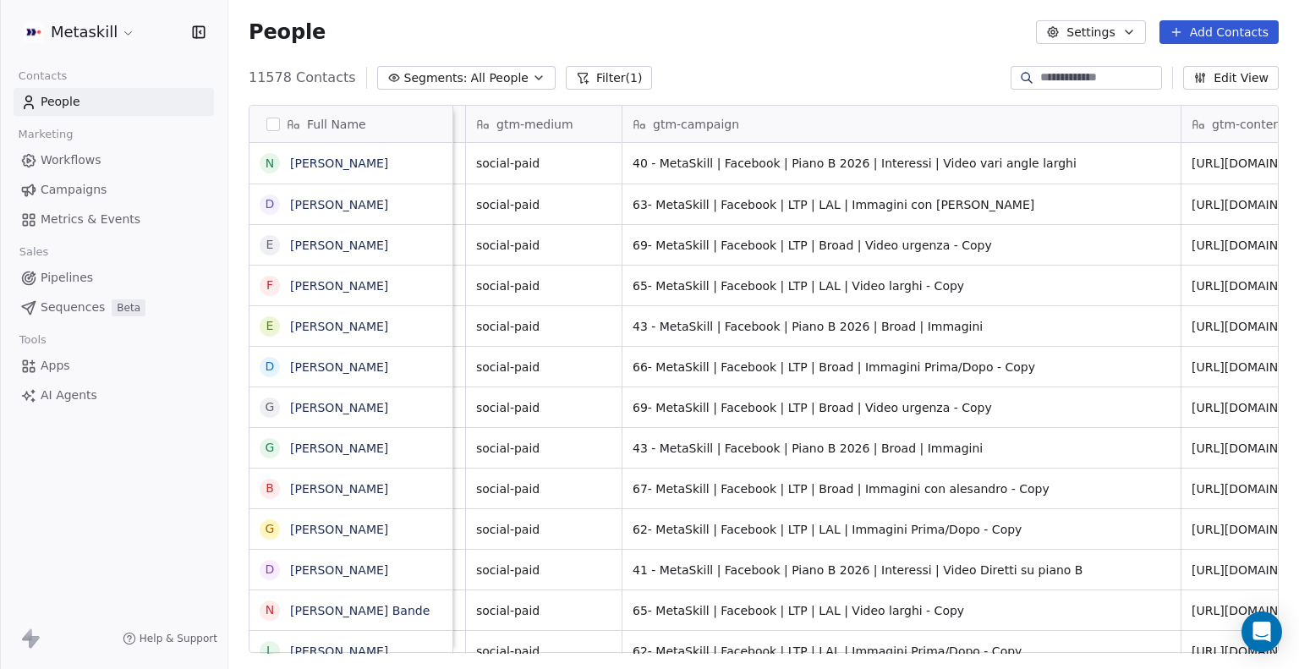
click at [612, 81] on button "Filter (1)" at bounding box center [609, 78] width 87 height 24
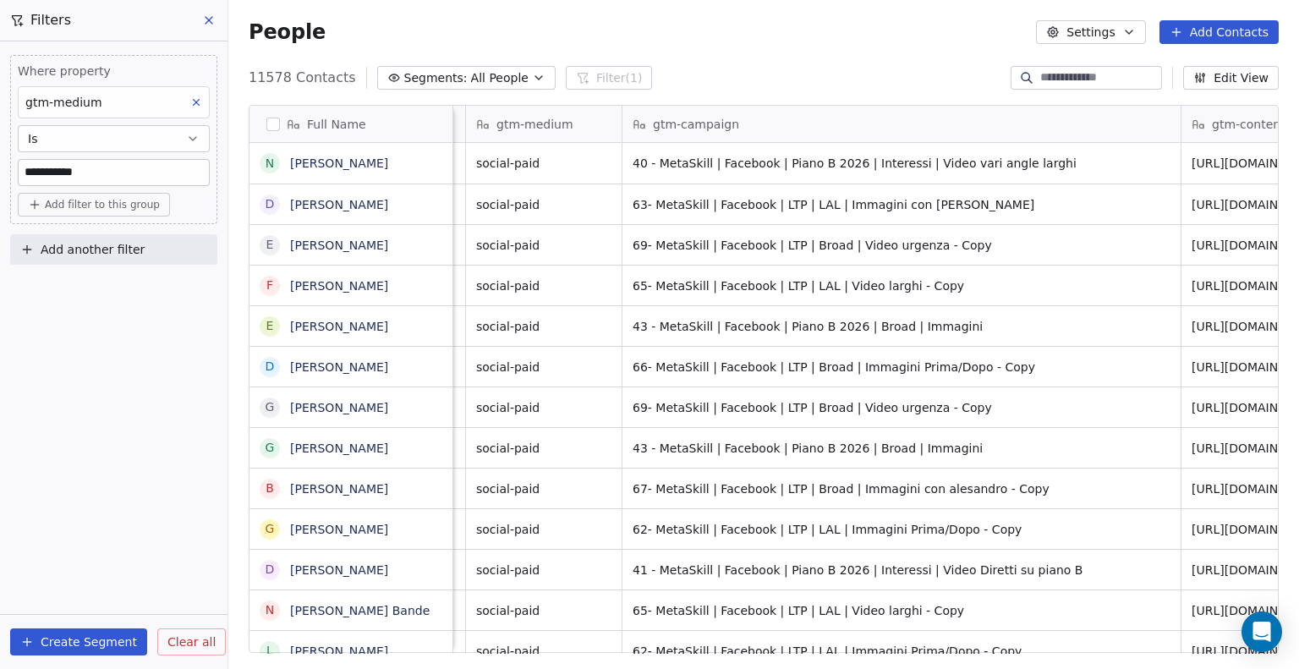
click at [132, 250] on span "Add another filter" at bounding box center [93, 250] width 104 height 18
click at [90, 288] on span "Contact properties" at bounding box center [83, 289] width 110 height 18
type input "***"
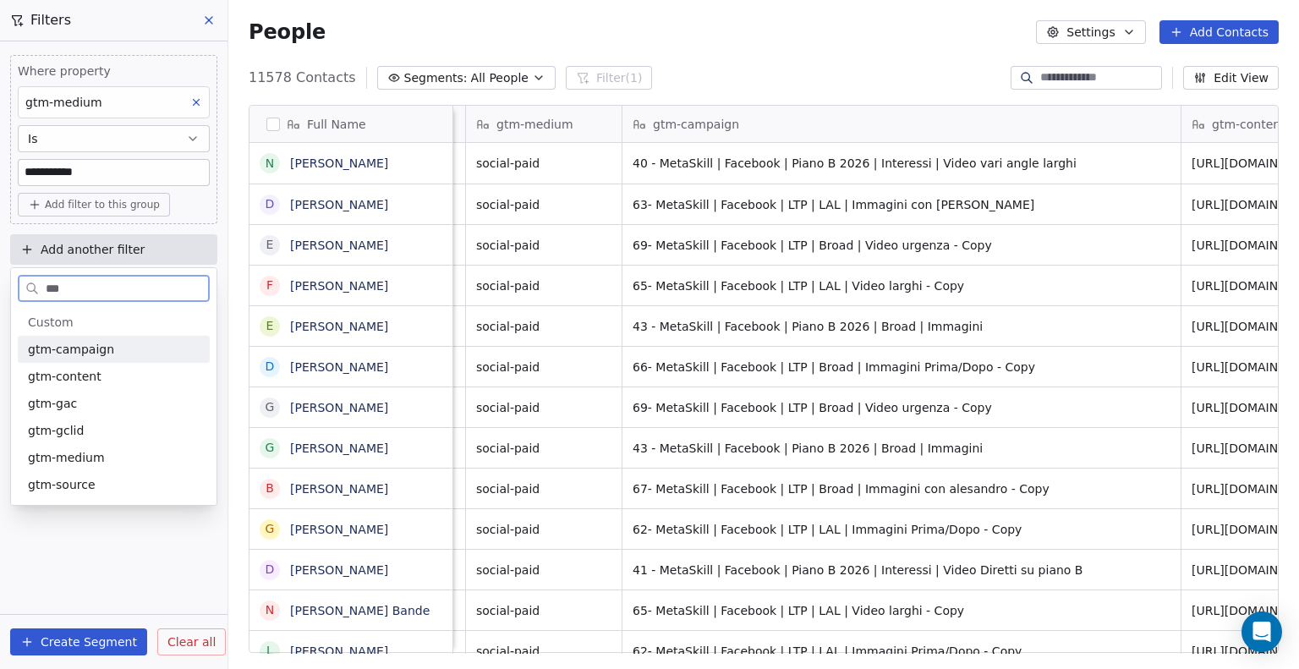
click at [74, 355] on span "gtm-campaign" at bounding box center [71, 349] width 86 height 17
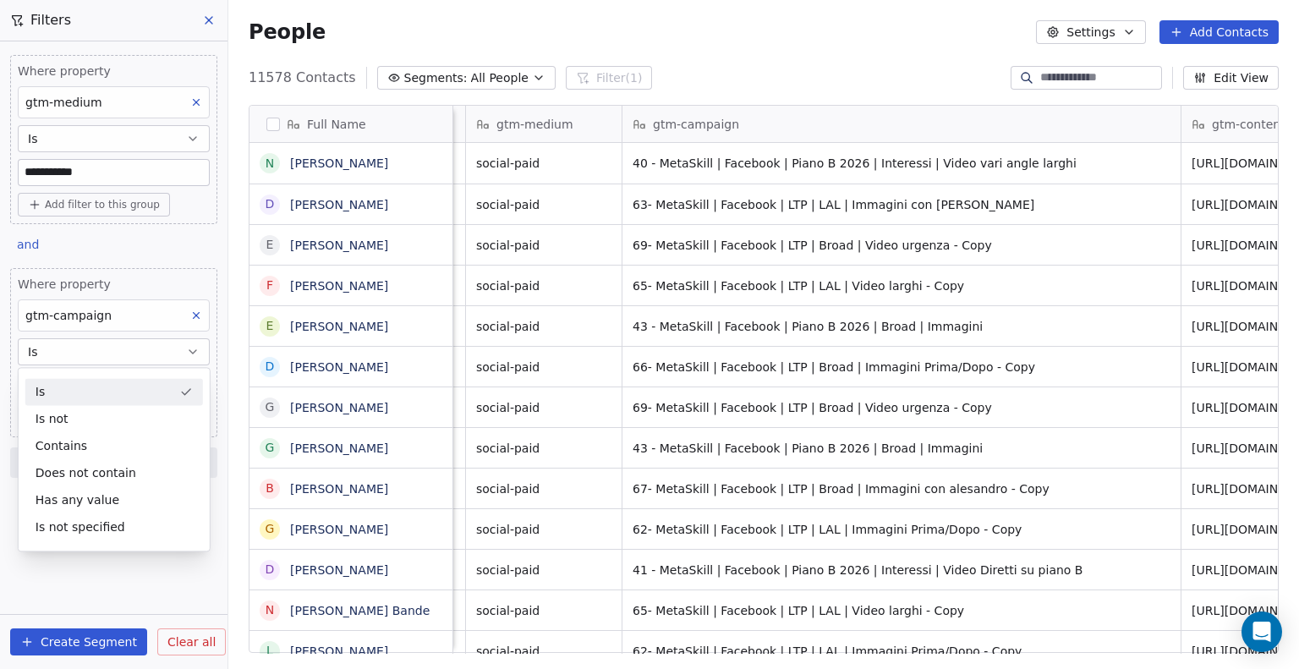
click at [85, 354] on button "Is" at bounding box center [114, 351] width 192 height 27
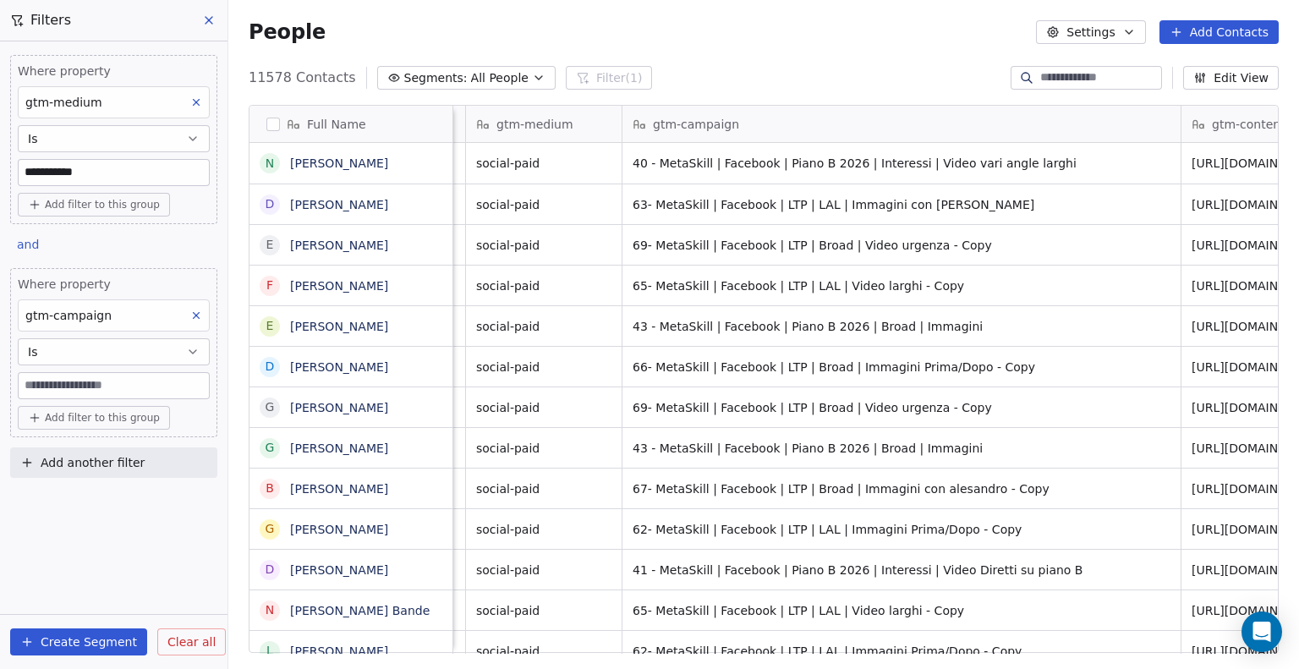
click at [65, 354] on button "Is" at bounding box center [114, 351] width 192 height 27
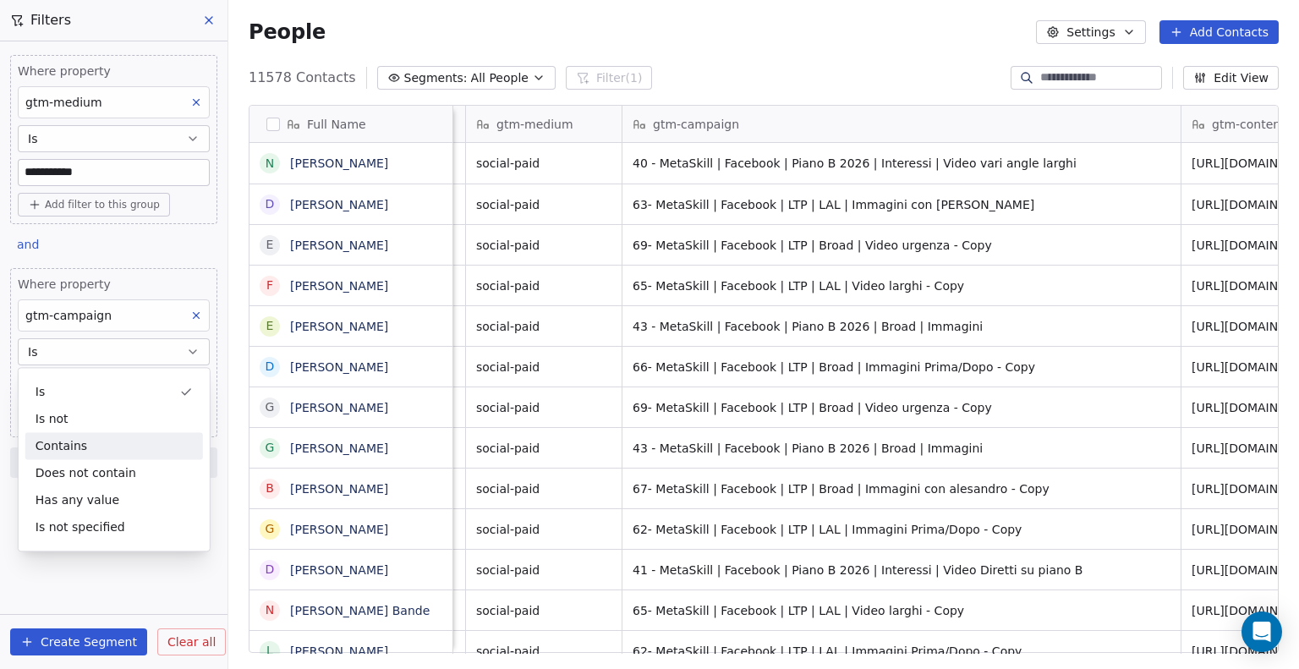
click at [86, 450] on div "Contains" at bounding box center [114, 445] width 178 height 27
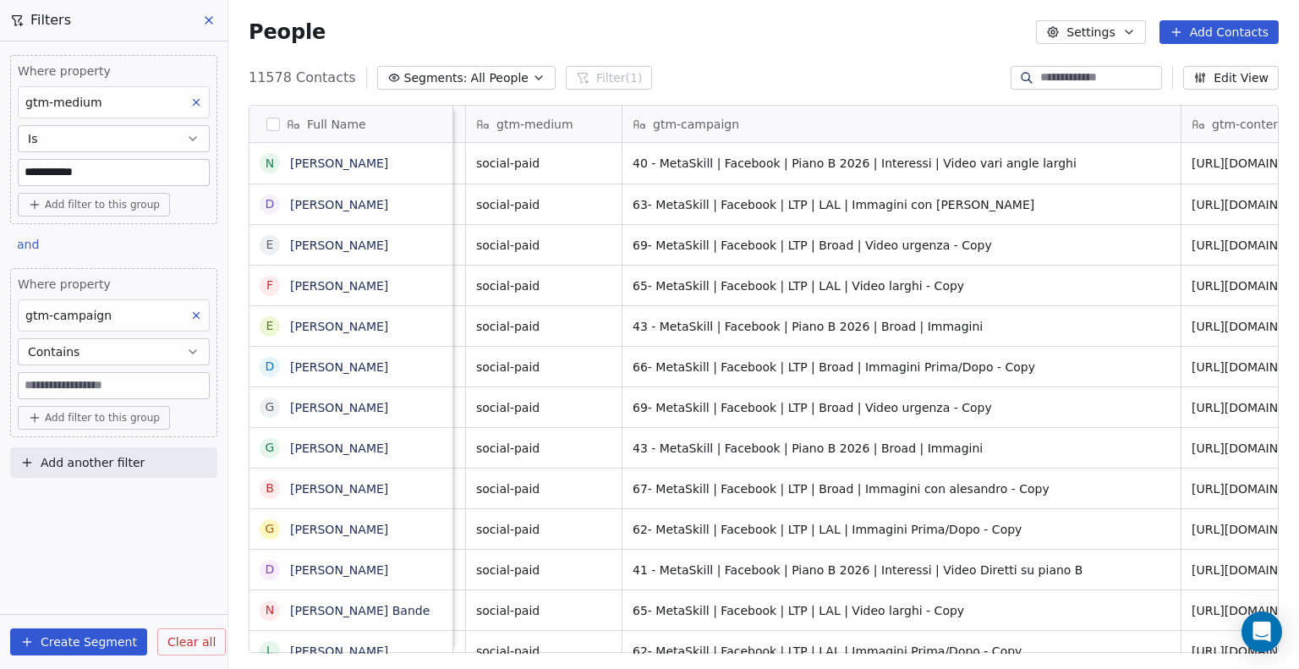
click at [74, 387] on input at bounding box center [114, 385] width 190 height 25
type input "*"
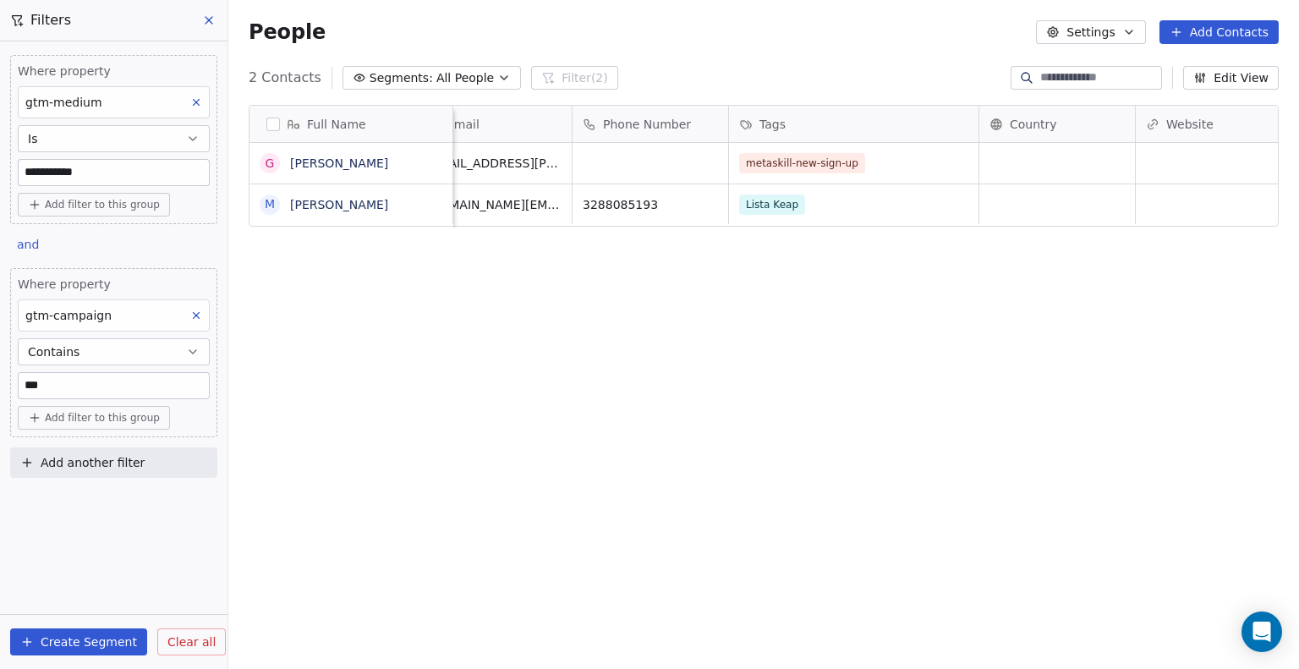
scroll to position [0, 0]
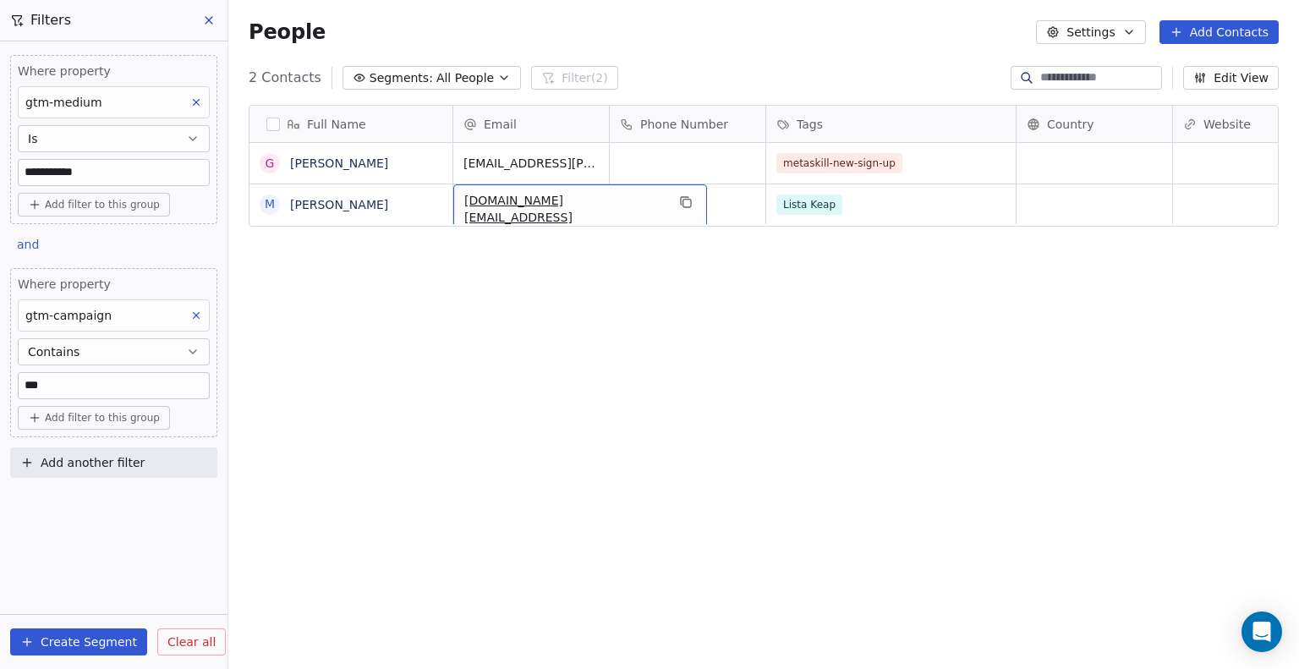
click at [492, 206] on span "[DOMAIN_NAME][EMAIL_ADDRESS][DOMAIN_NAME]" at bounding box center [564, 217] width 201 height 51
click at [617, 309] on html "**********" at bounding box center [649, 334] width 1299 height 669
click at [679, 202] on icon "grid" at bounding box center [686, 202] width 14 height 14
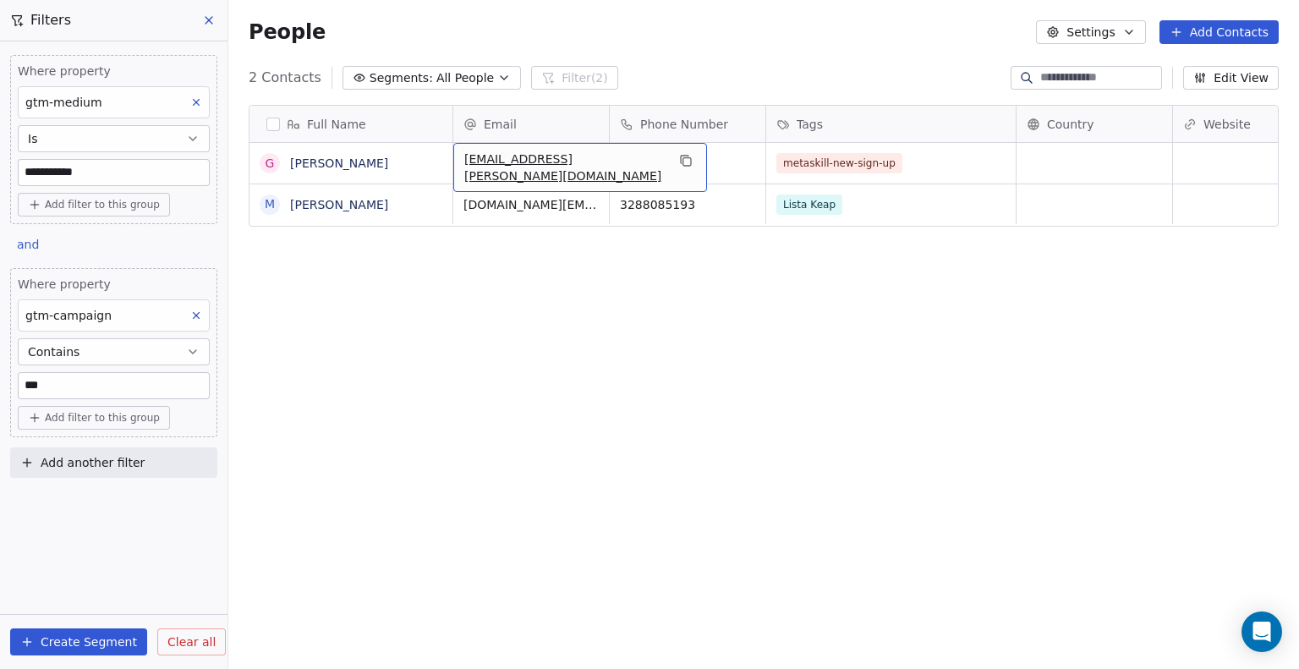
click at [511, 168] on span "[EMAIL_ADDRESS][PERSON_NAME][DOMAIN_NAME]" at bounding box center [564, 168] width 201 height 34
click at [658, 250] on html "**********" at bounding box center [649, 334] width 1299 height 669
click at [679, 162] on icon "grid" at bounding box center [686, 161] width 14 height 14
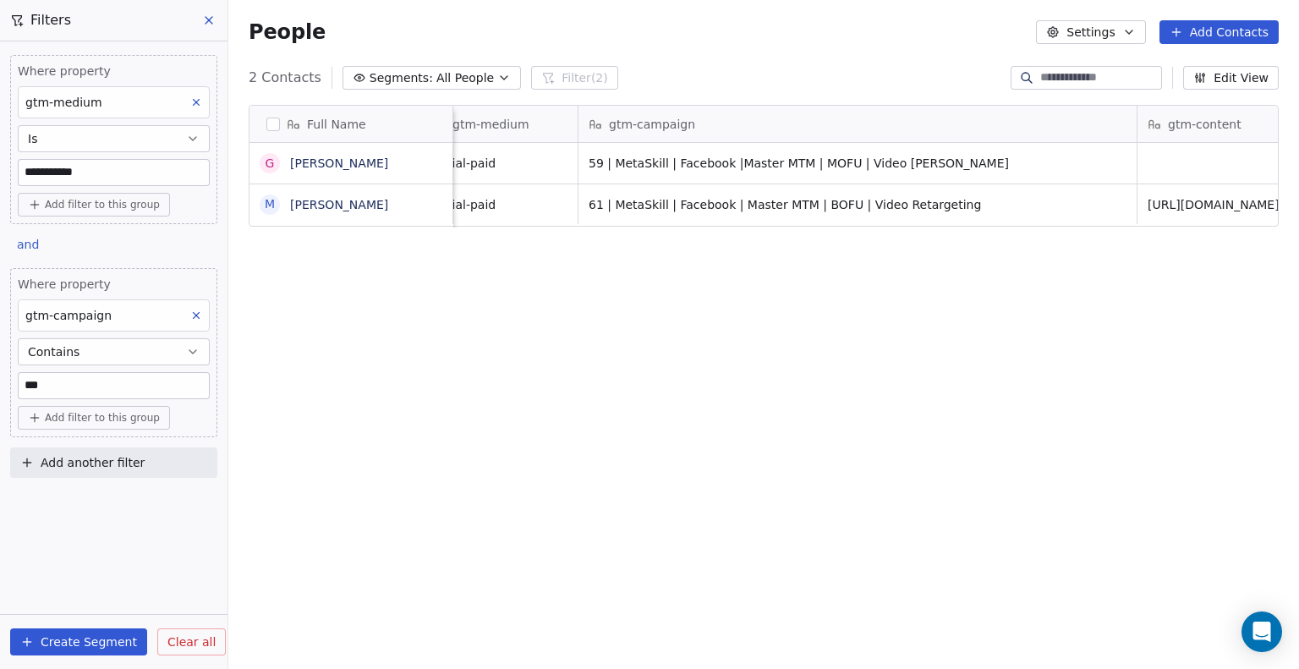
scroll to position [0, 2632]
click at [107, 387] on input "***" at bounding box center [114, 385] width 190 height 25
type input "****"
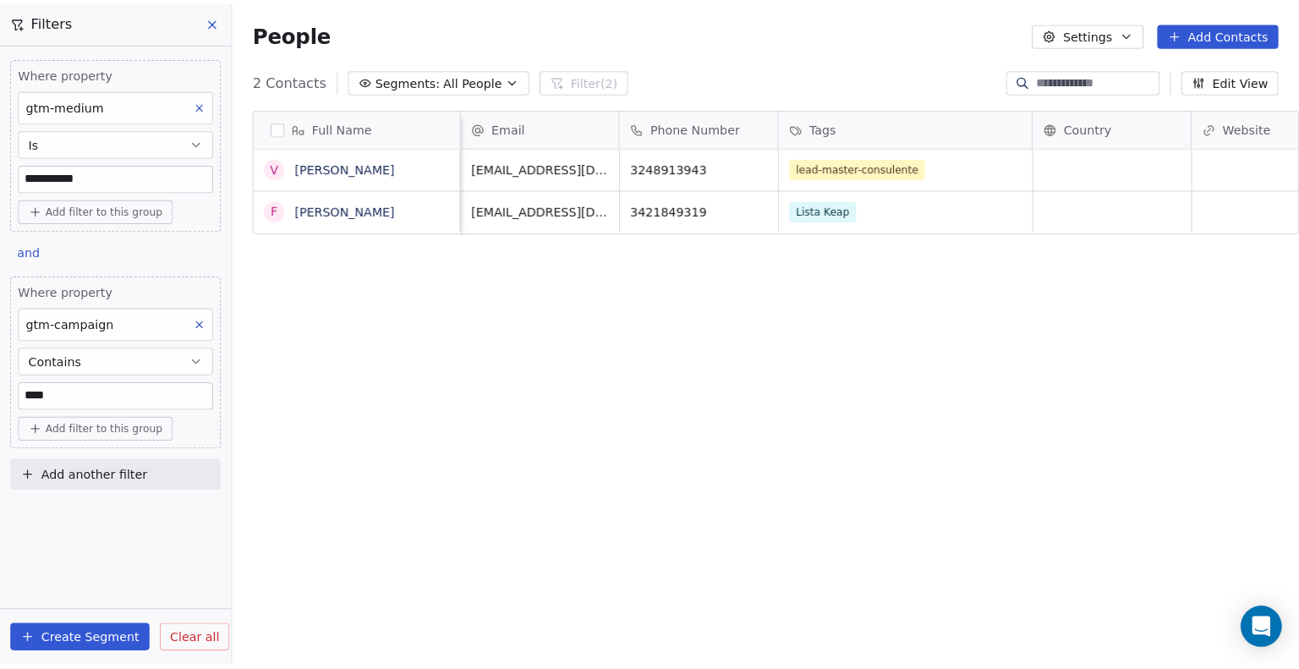
scroll to position [576, 1057]
